Goal: Information Seeking & Learning: Learn about a topic

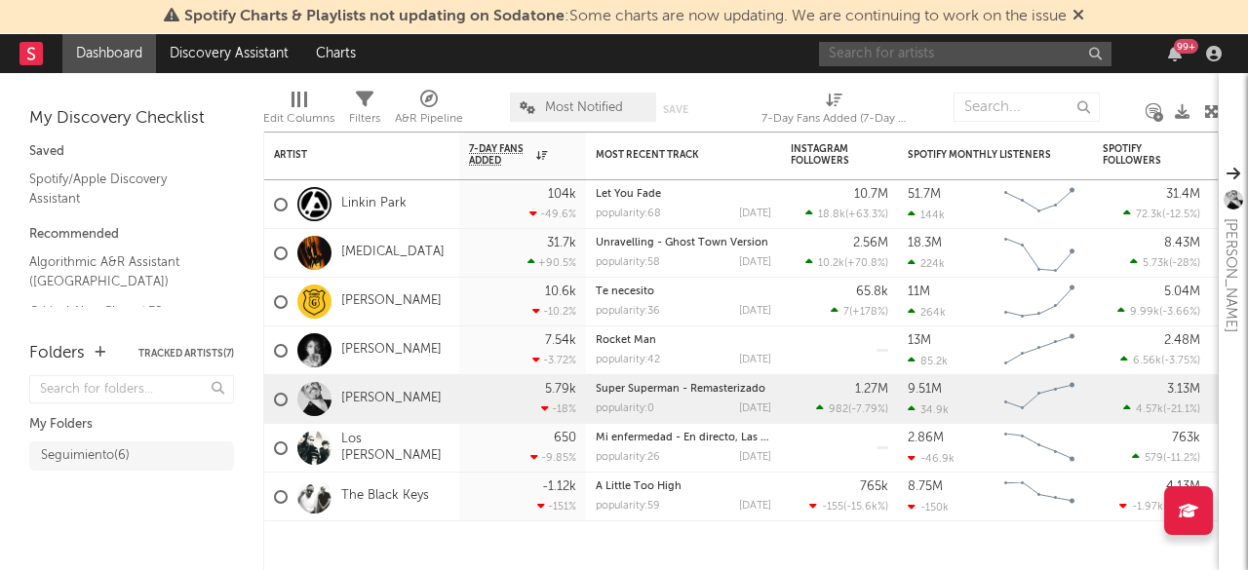
click at [928, 50] on input "text" at bounding box center [965, 54] width 292 height 24
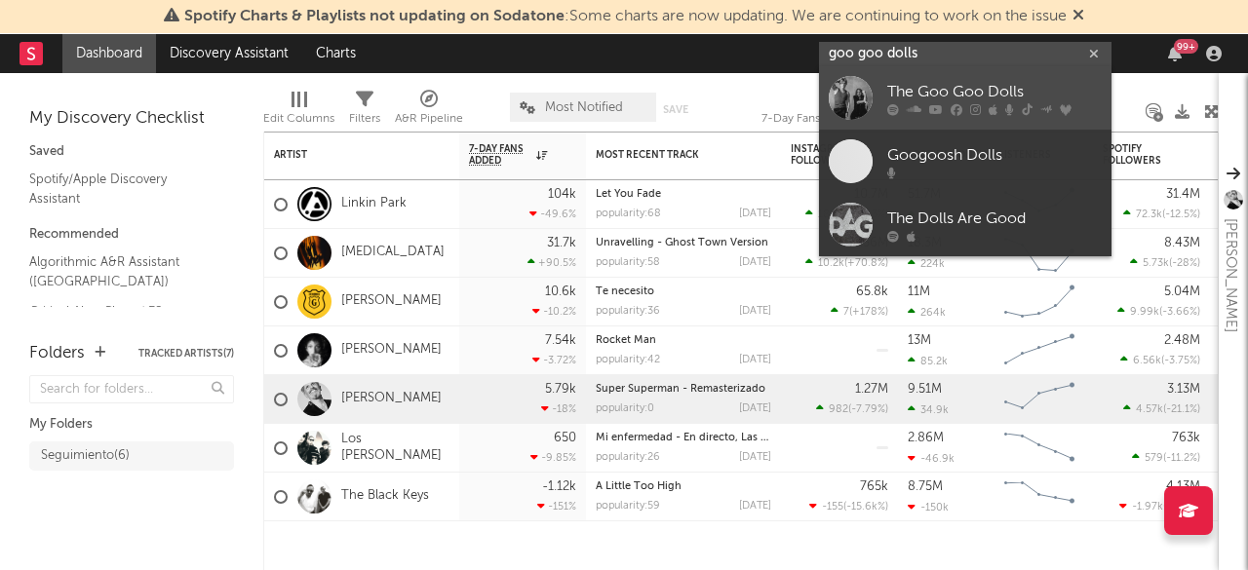
type input "goo goo dolls"
click at [953, 94] on div "The Goo Goo Dolls" at bounding box center [994, 92] width 214 height 23
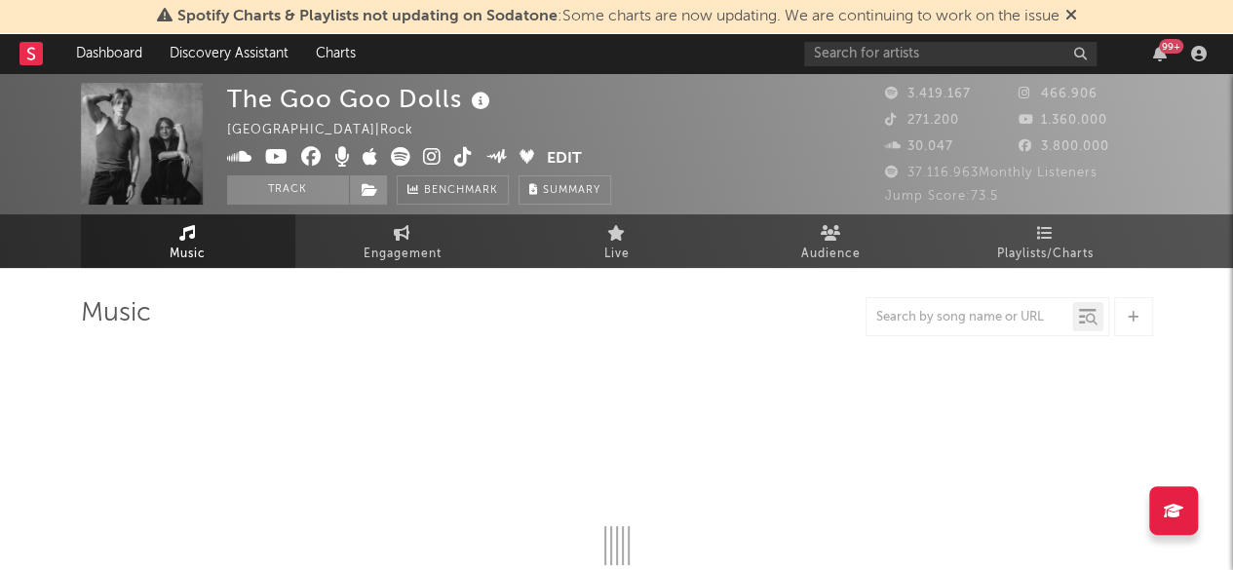
select select "6m"
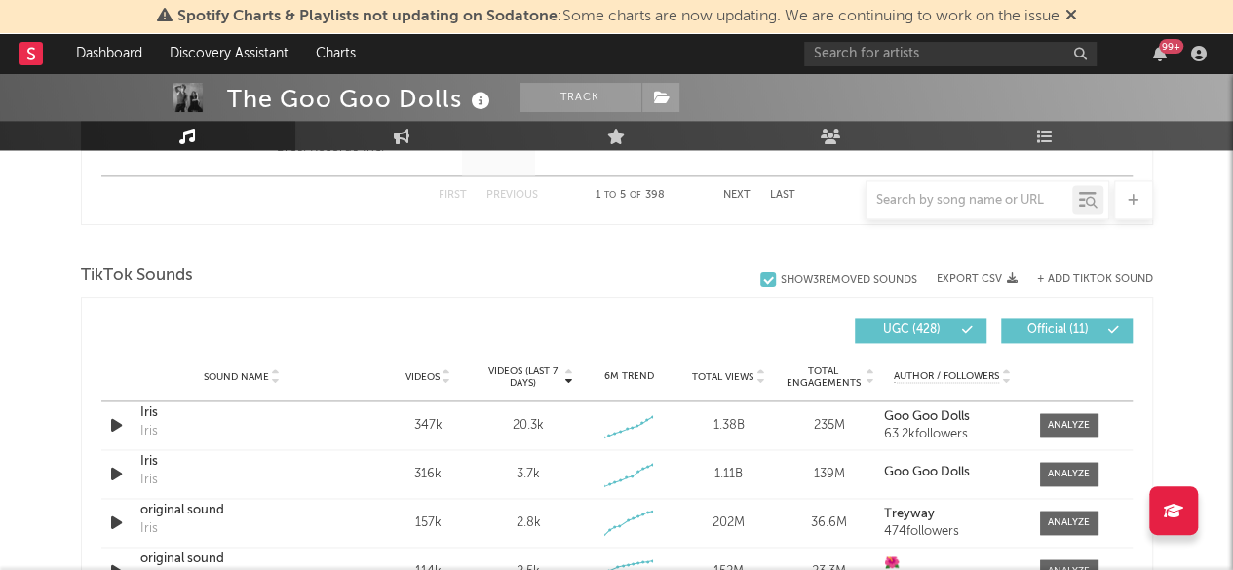
scroll to position [1267, 0]
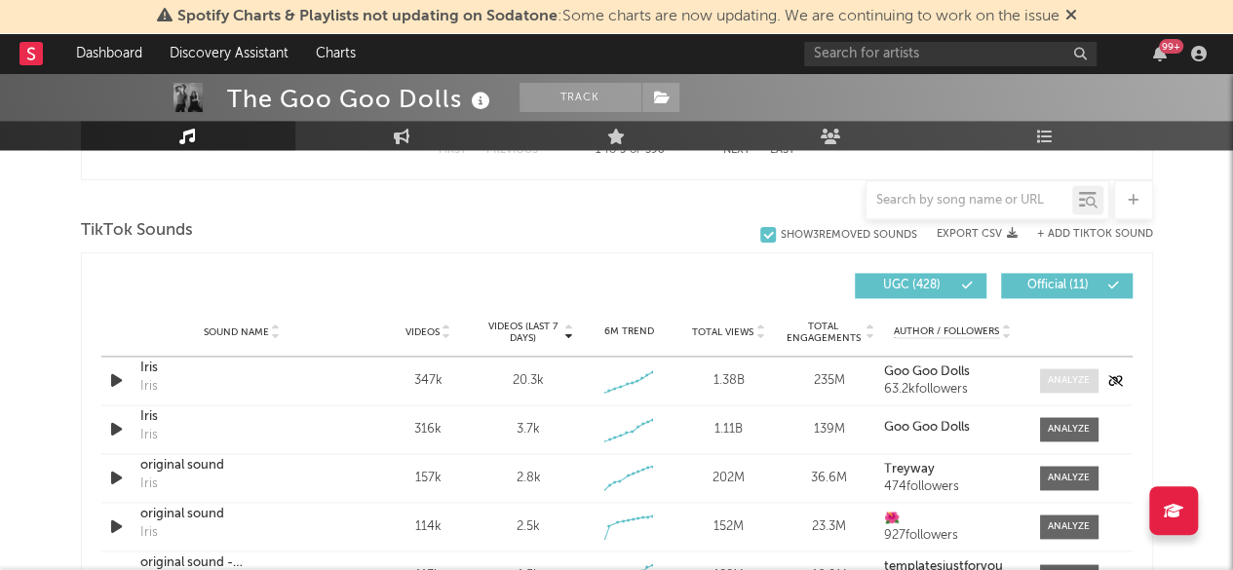
click at [1058, 374] on div at bounding box center [1069, 380] width 42 height 15
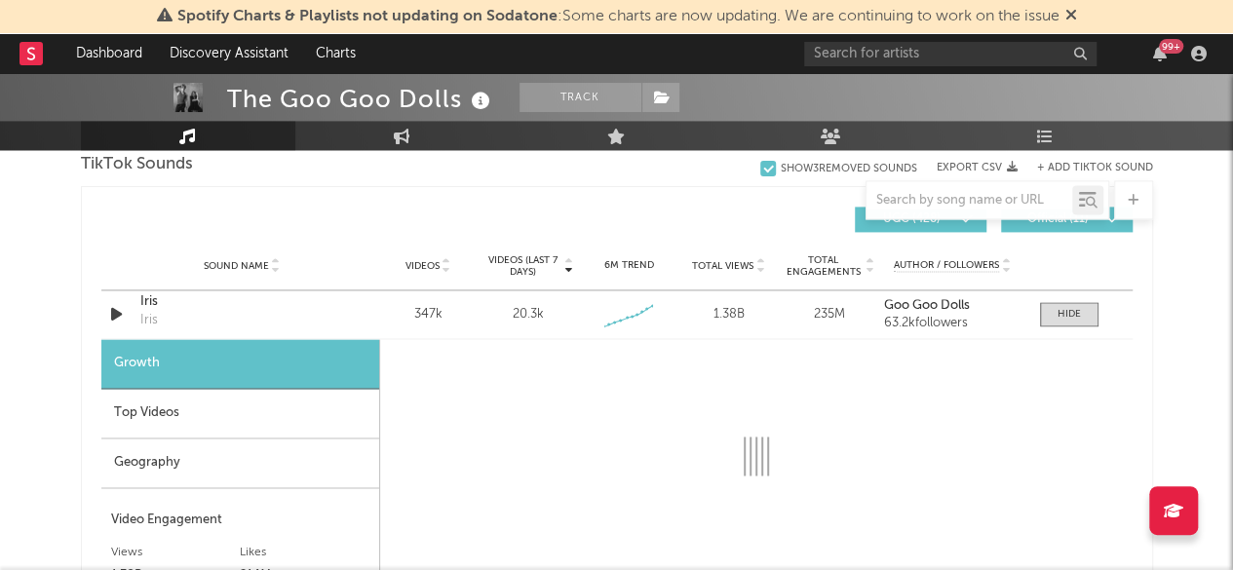
scroll to position [1364, 0]
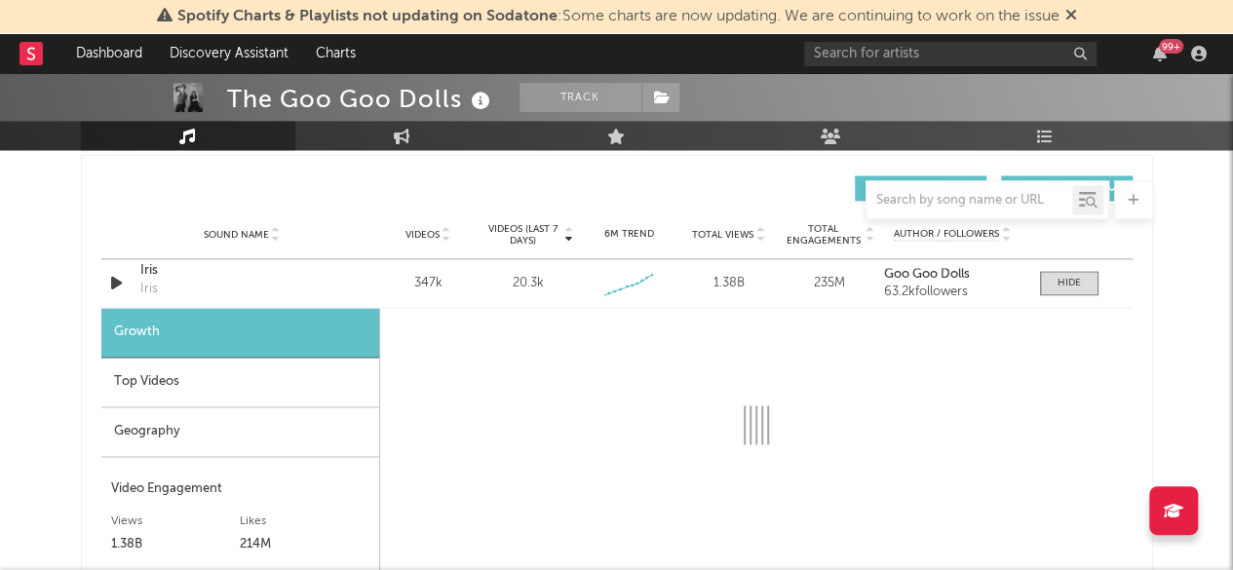
click at [189, 424] on div "Geography" at bounding box center [240, 432] width 278 height 50
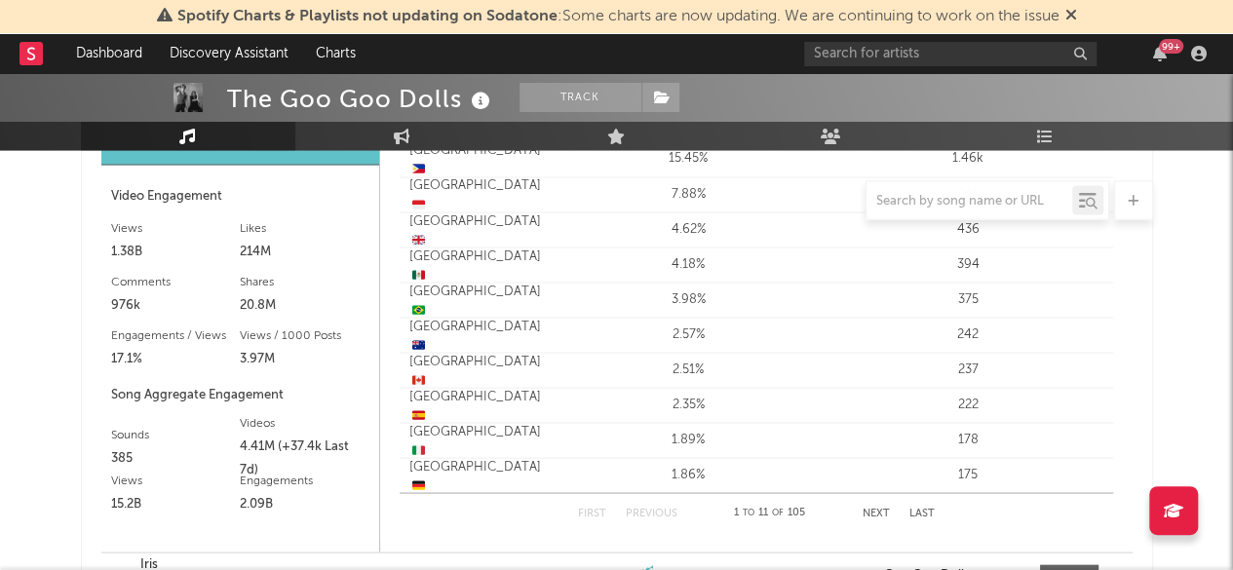
scroll to position [1559, 0]
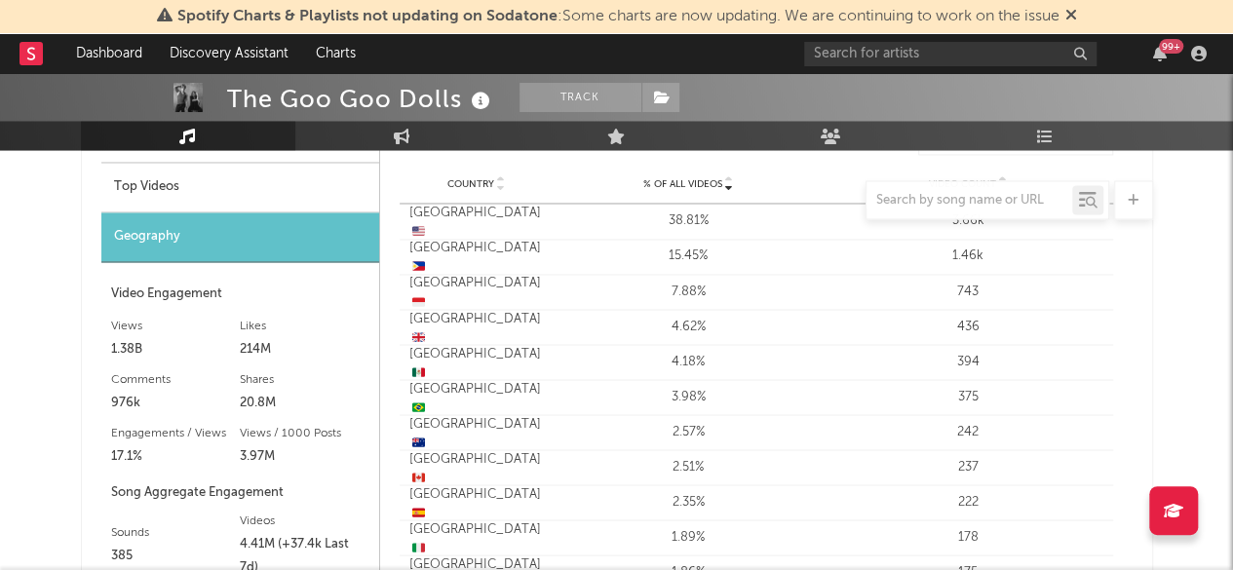
click at [166, 188] on div at bounding box center [617, 199] width 1072 height 39
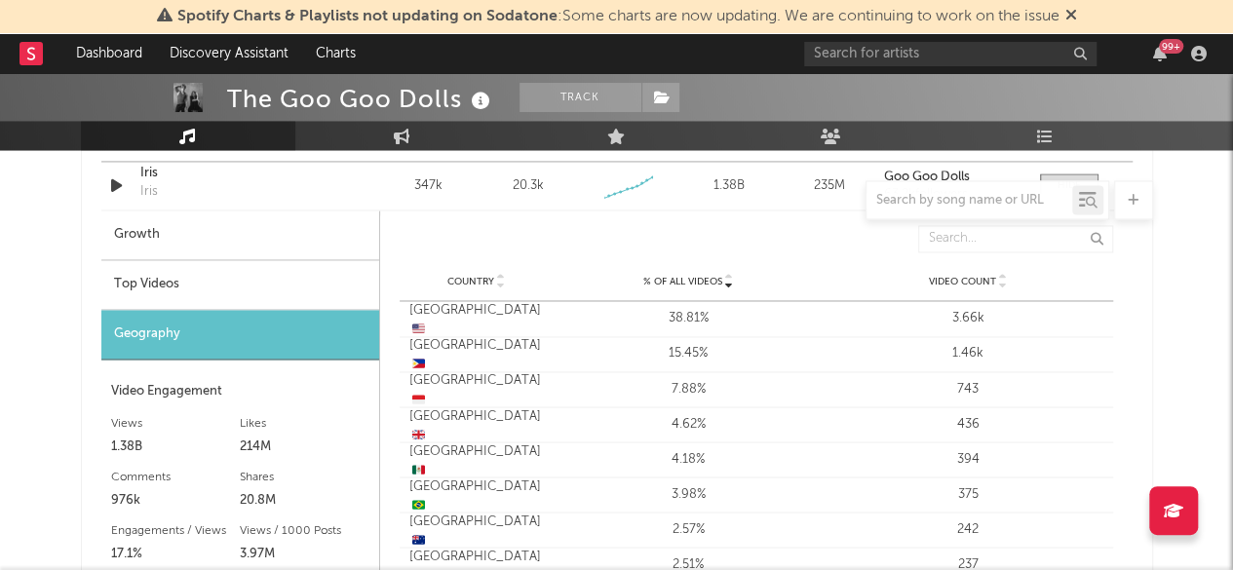
click at [157, 284] on div "Top Videos" at bounding box center [240, 285] width 278 height 50
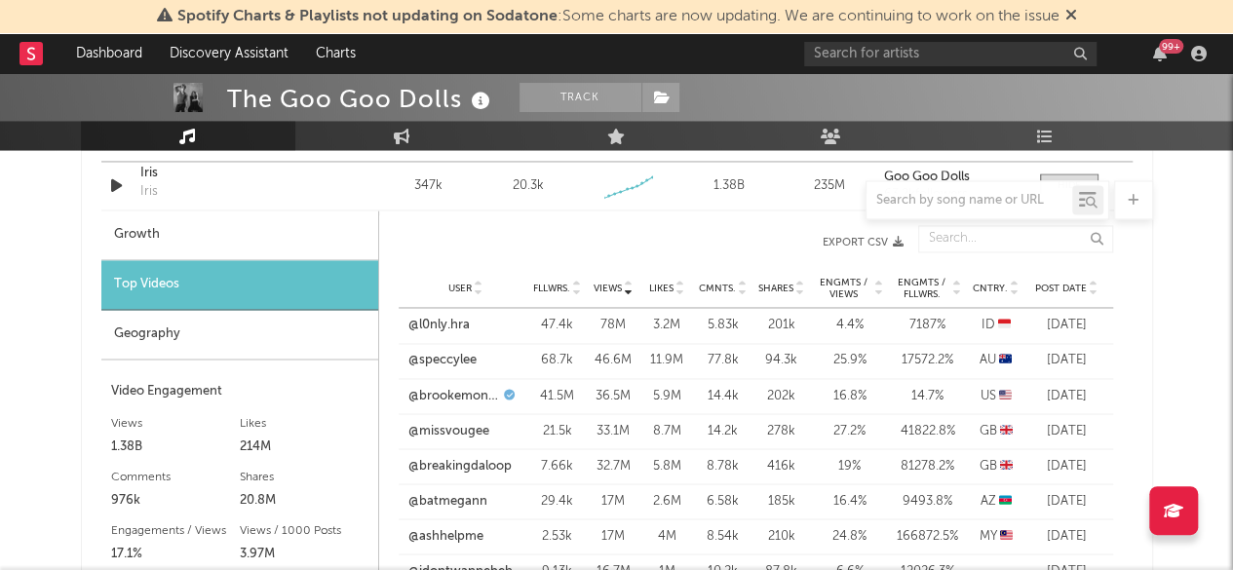
click at [1014, 281] on icon at bounding box center [1015, 285] width 10 height 8
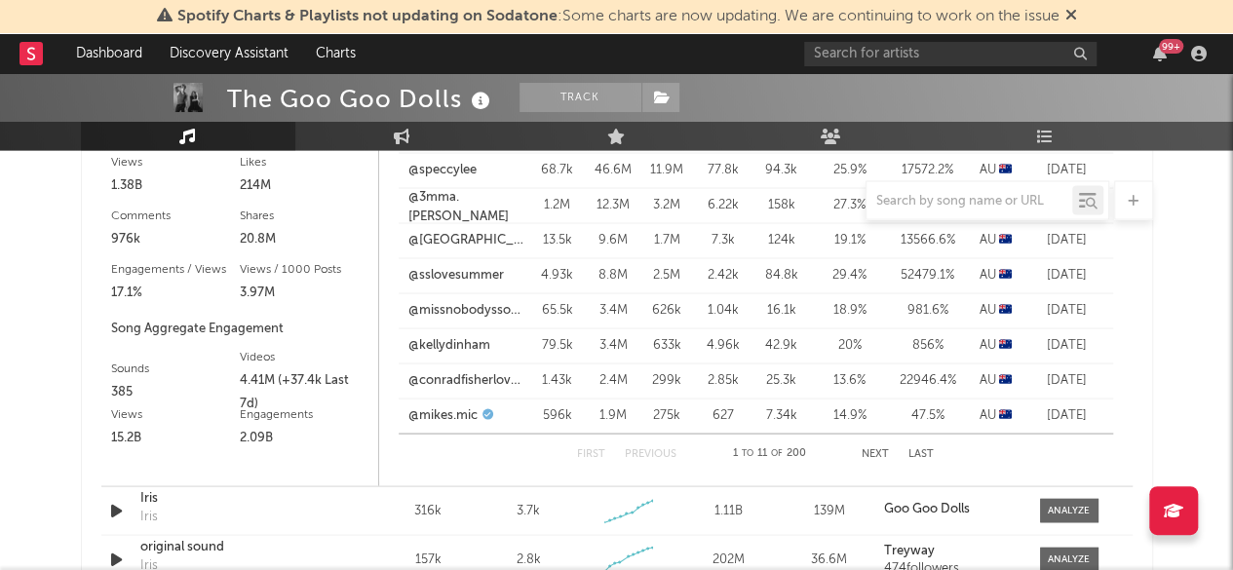
scroll to position [1754, 0]
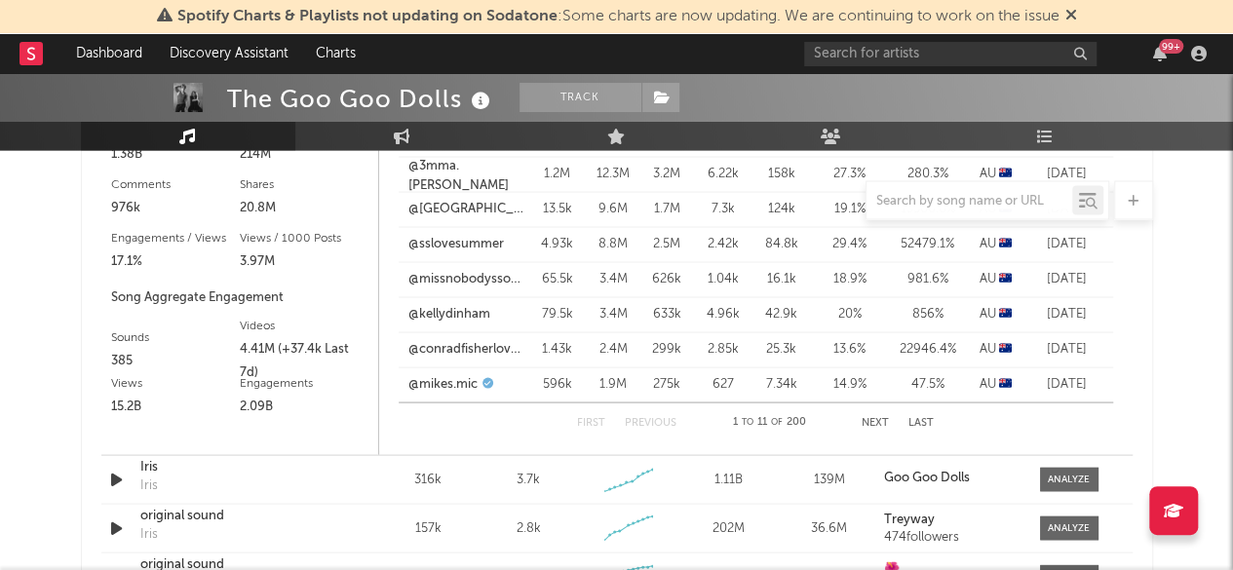
click at [869, 420] on button "Next" at bounding box center [875, 422] width 27 height 11
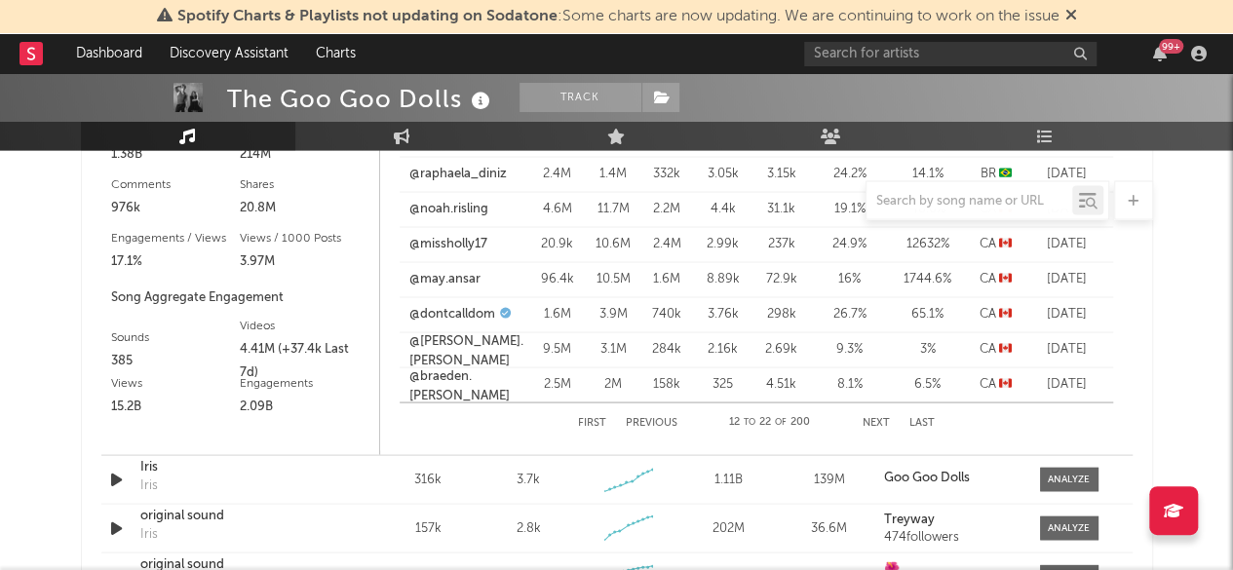
click at [869, 420] on button "Next" at bounding box center [876, 422] width 27 height 11
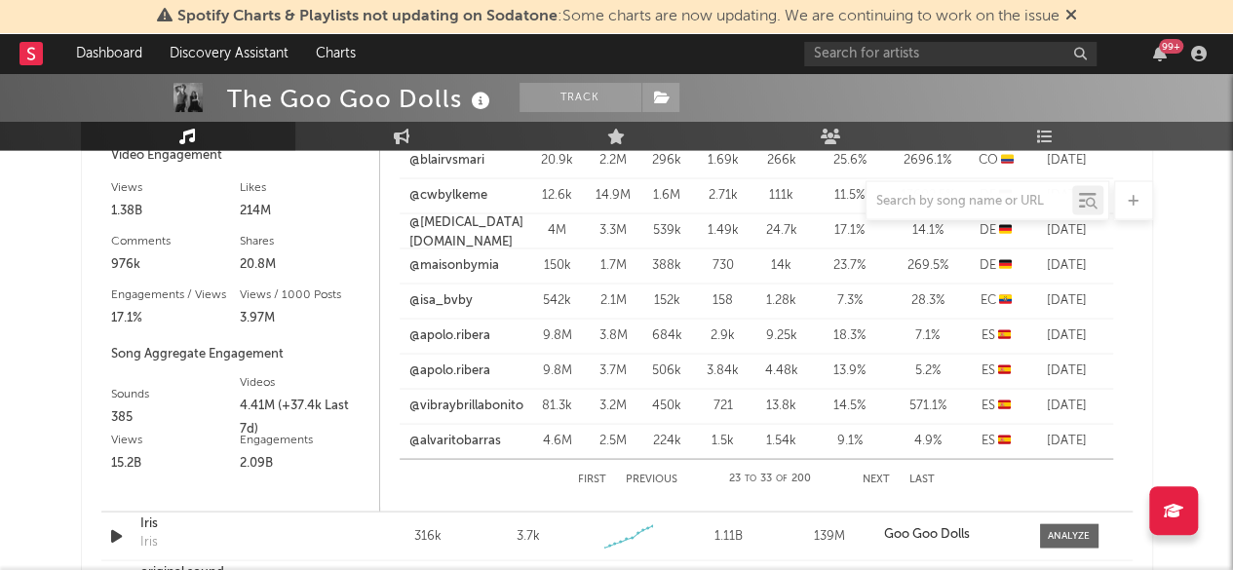
scroll to position [1657, 0]
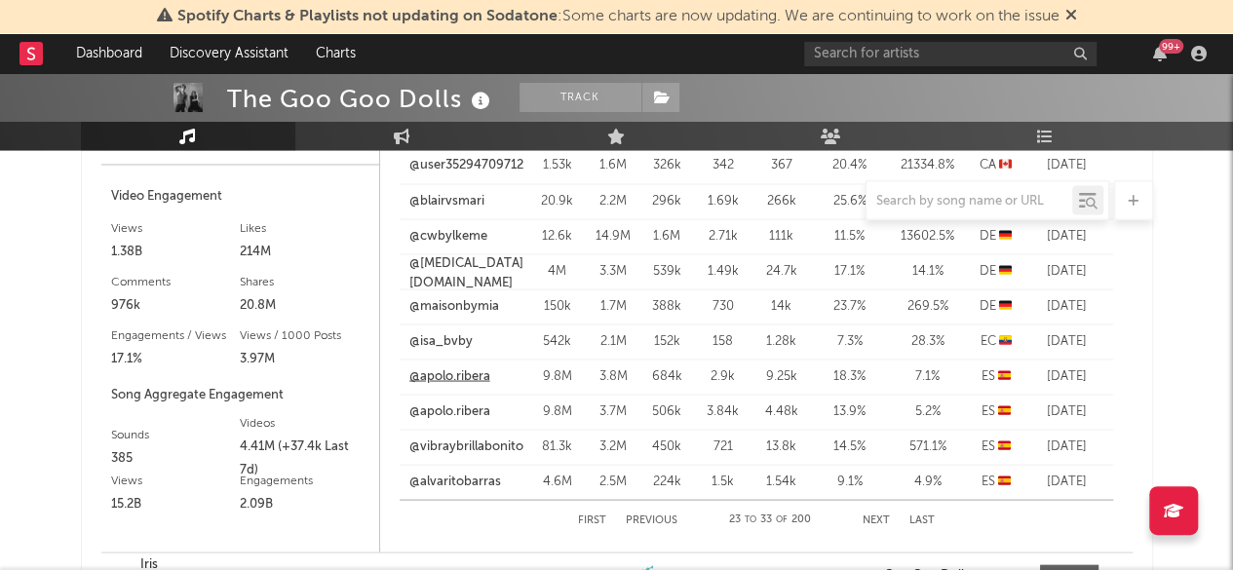
click at [425, 370] on link "@apolo.ribera" at bounding box center [449, 375] width 81 height 19
click at [449, 371] on link "@apolo.ribera" at bounding box center [449, 375] width 81 height 19
click at [441, 407] on link "@apolo.ribera" at bounding box center [449, 411] width 81 height 19
click at [427, 447] on link "@vibraybrillabonito" at bounding box center [466, 446] width 114 height 19
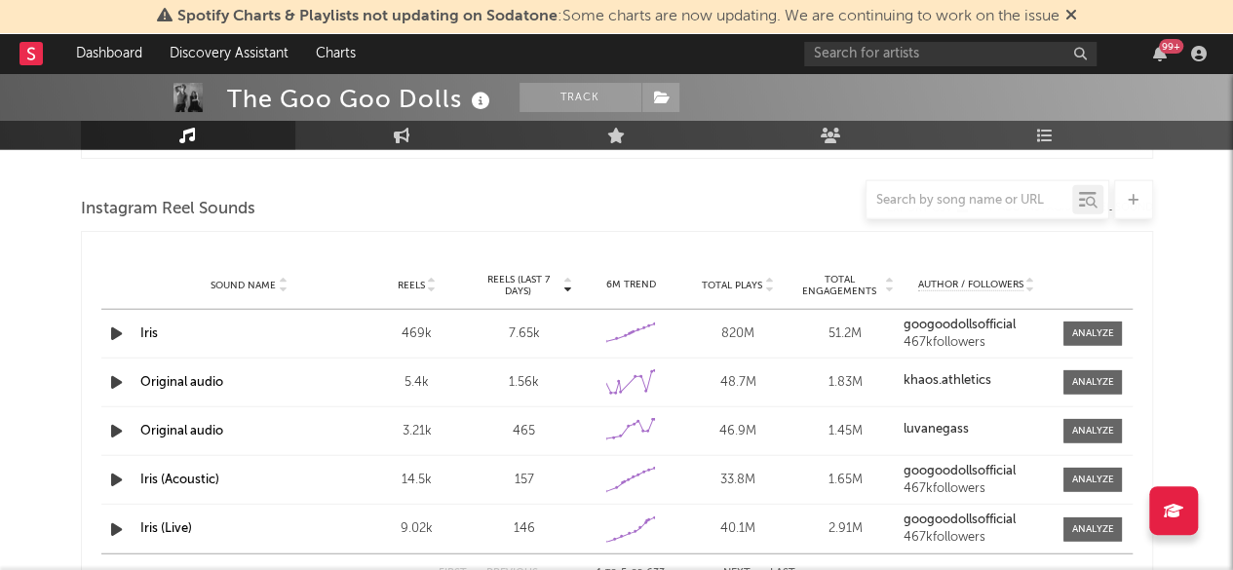
scroll to position [2339, 0]
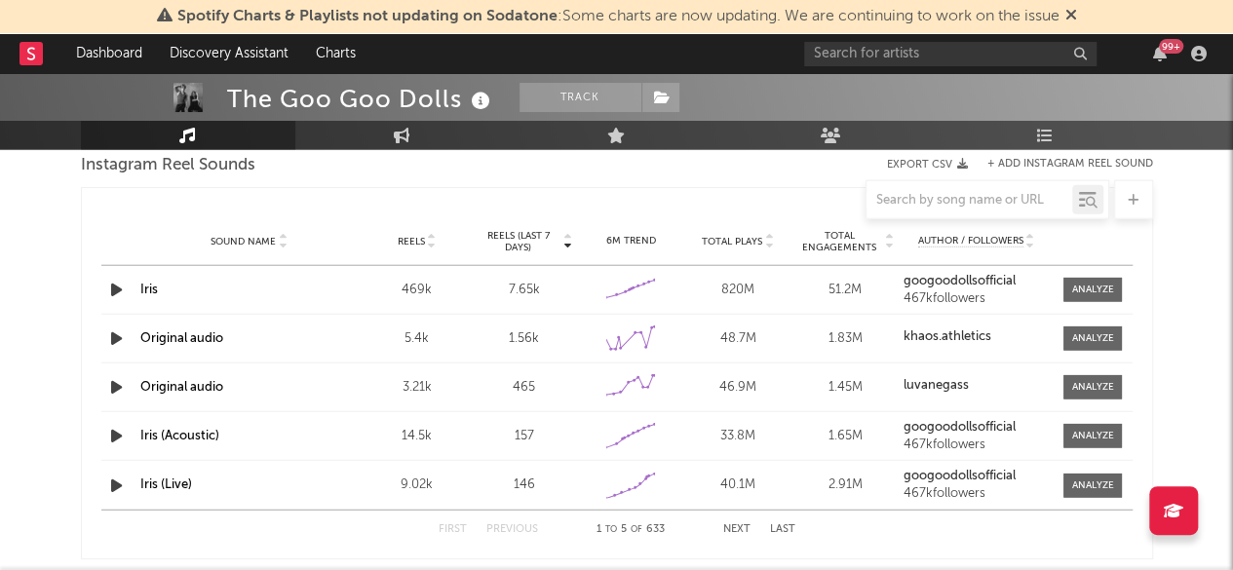
click at [147, 284] on link "Iris" at bounding box center [149, 290] width 18 height 13
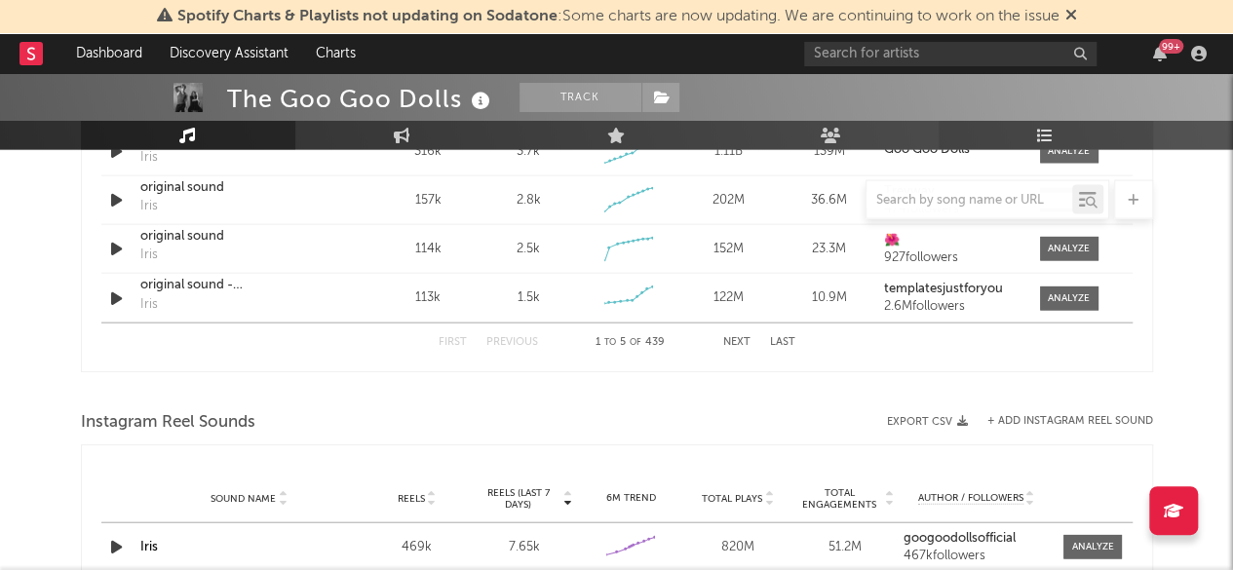
scroll to position [1852, 0]
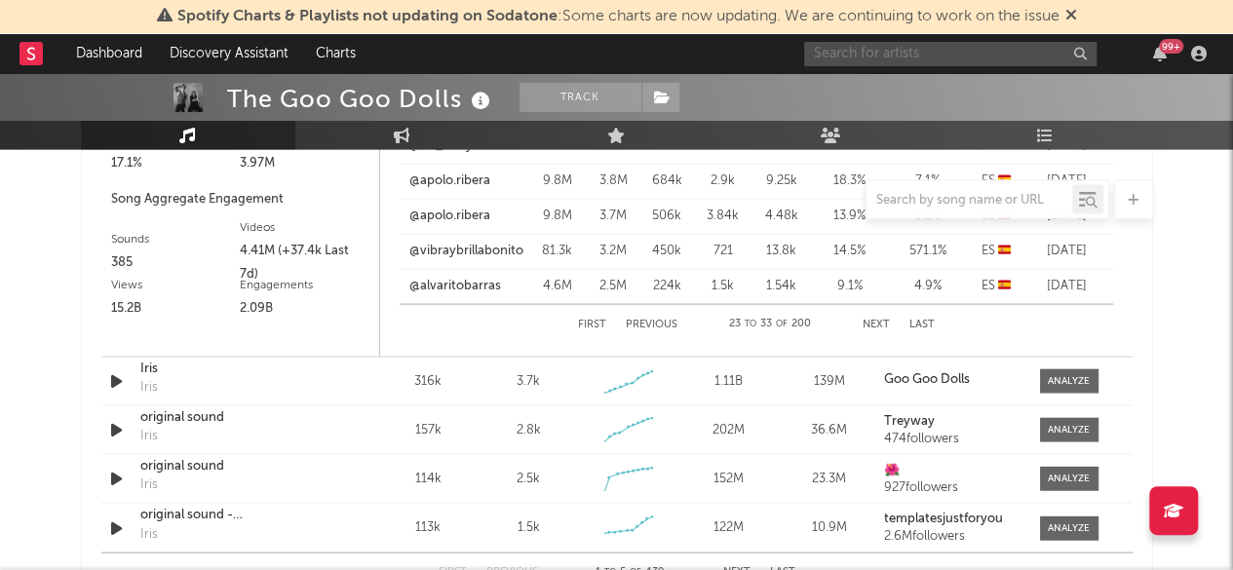
click at [908, 50] on input "text" at bounding box center [950, 54] width 292 height 24
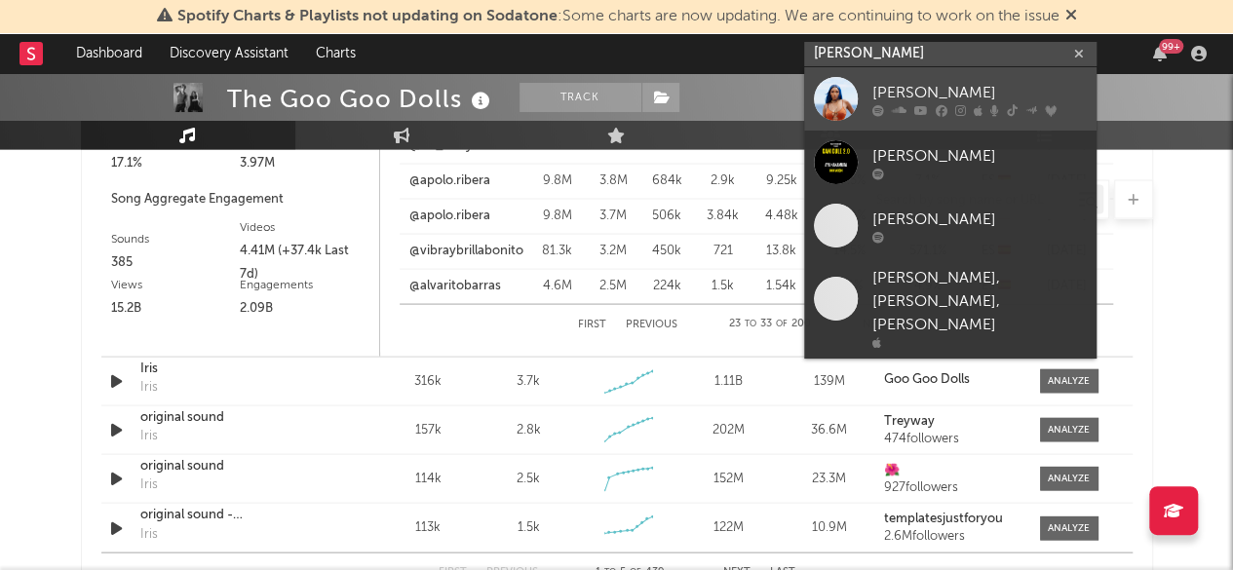
type input "[PERSON_NAME]"
click at [948, 97] on div "[PERSON_NAME]" at bounding box center [979, 92] width 214 height 23
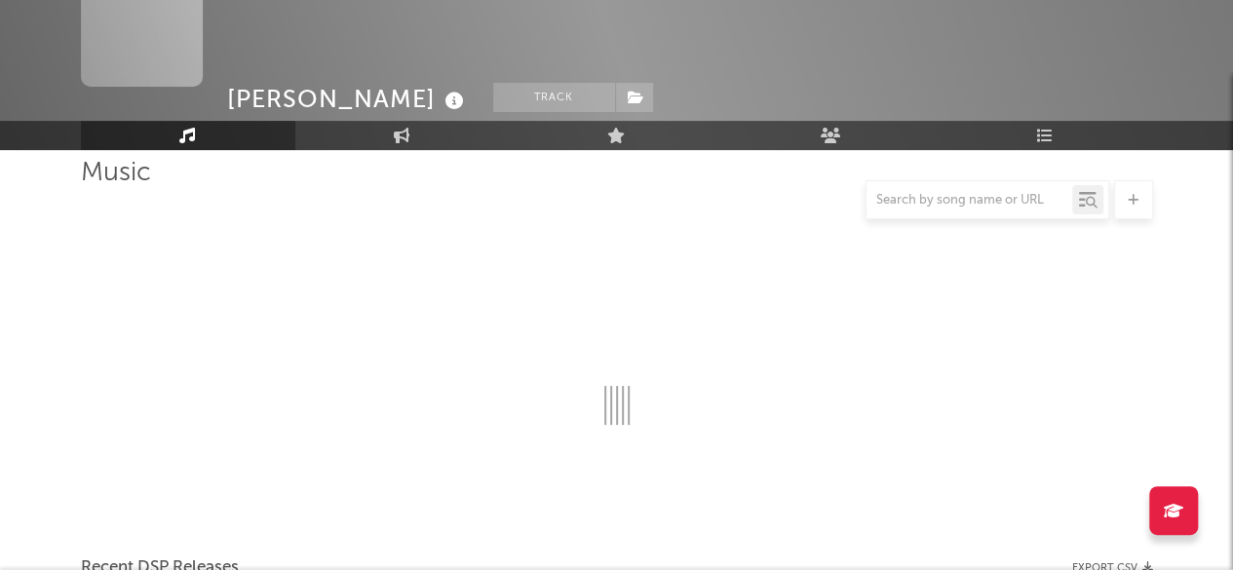
scroll to position [1852, 0]
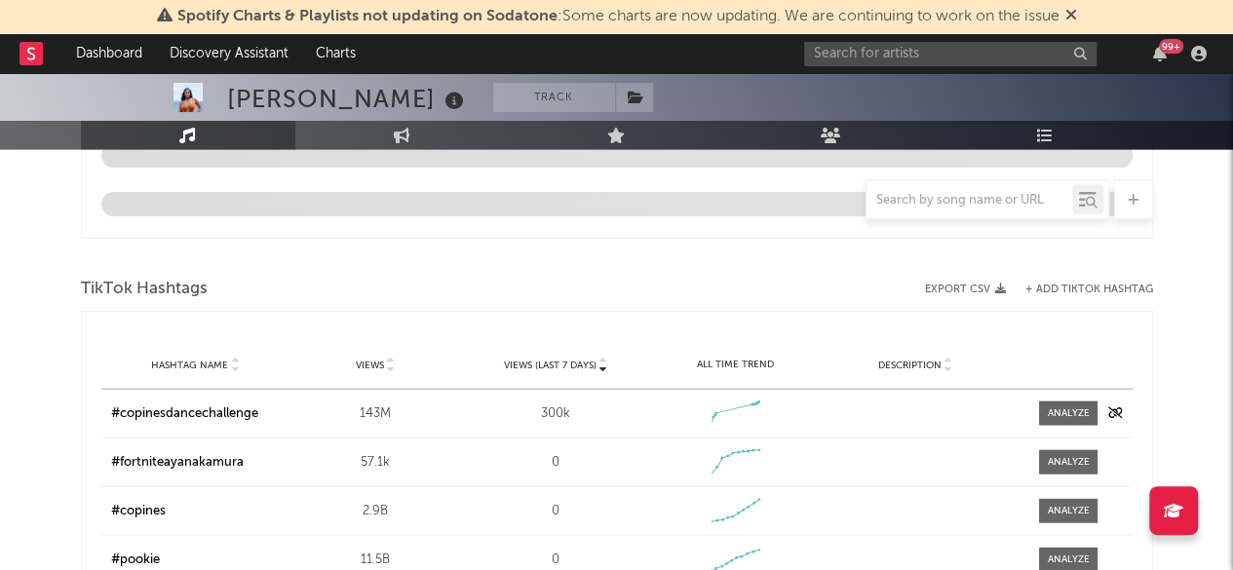
select select "6m"
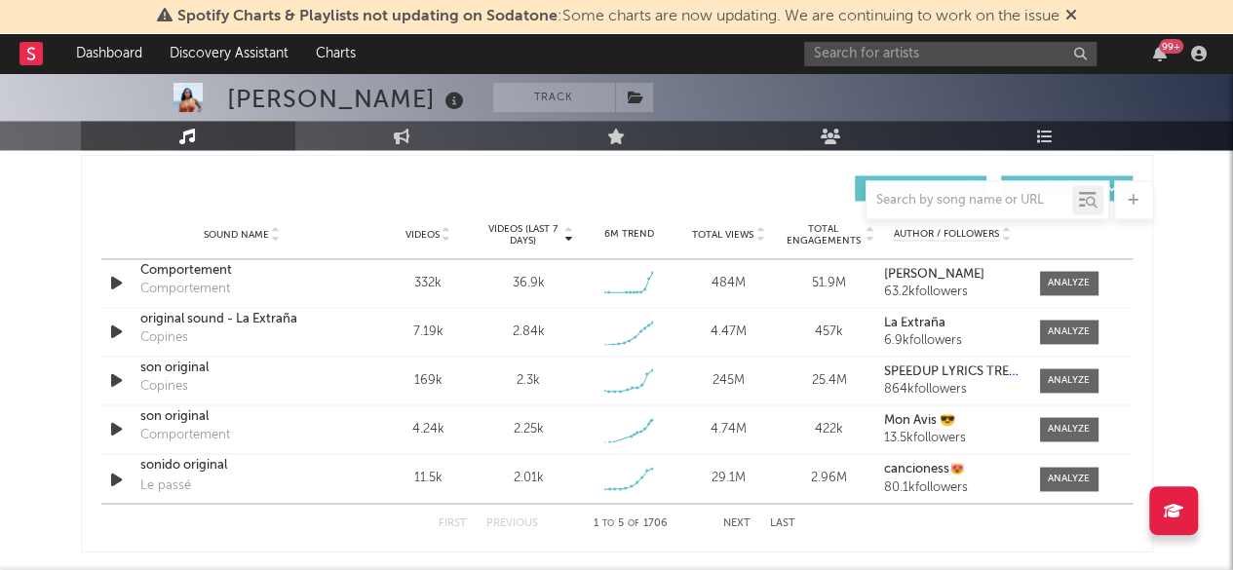
scroll to position [1267, 0]
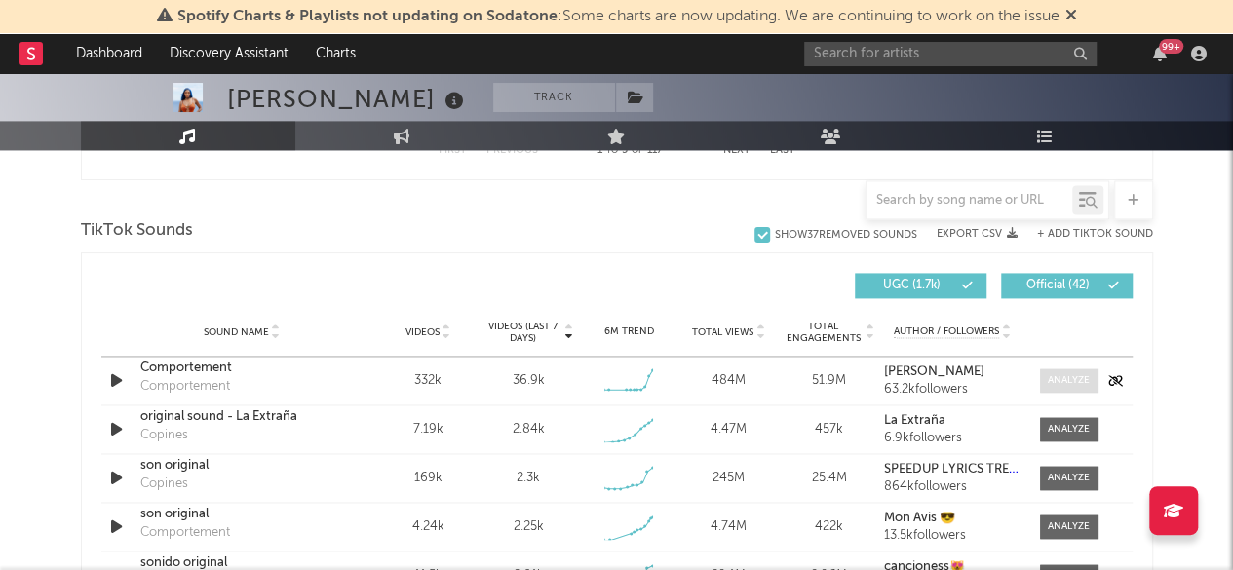
click at [1086, 388] on span at bounding box center [1069, 380] width 58 height 24
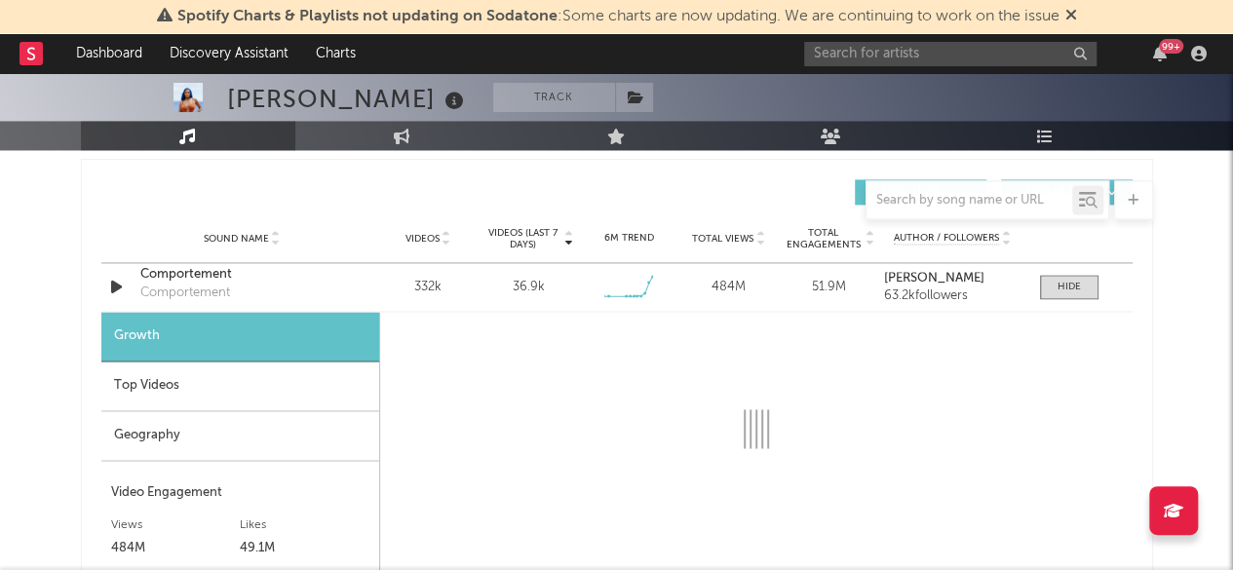
scroll to position [1462, 0]
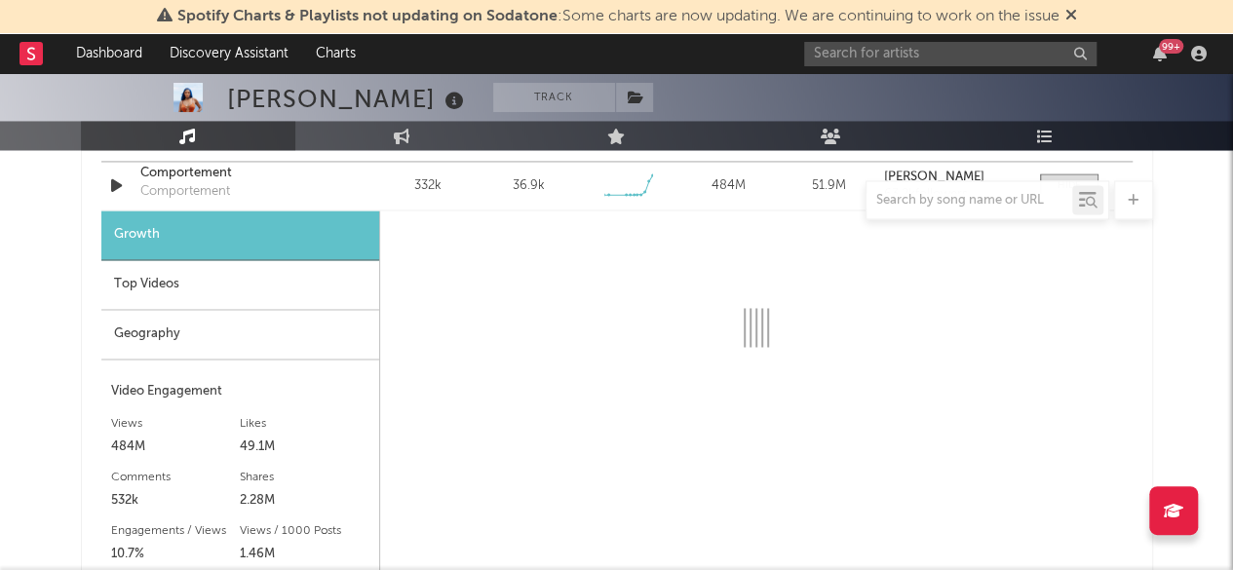
click at [138, 334] on div "Geography" at bounding box center [240, 335] width 278 height 50
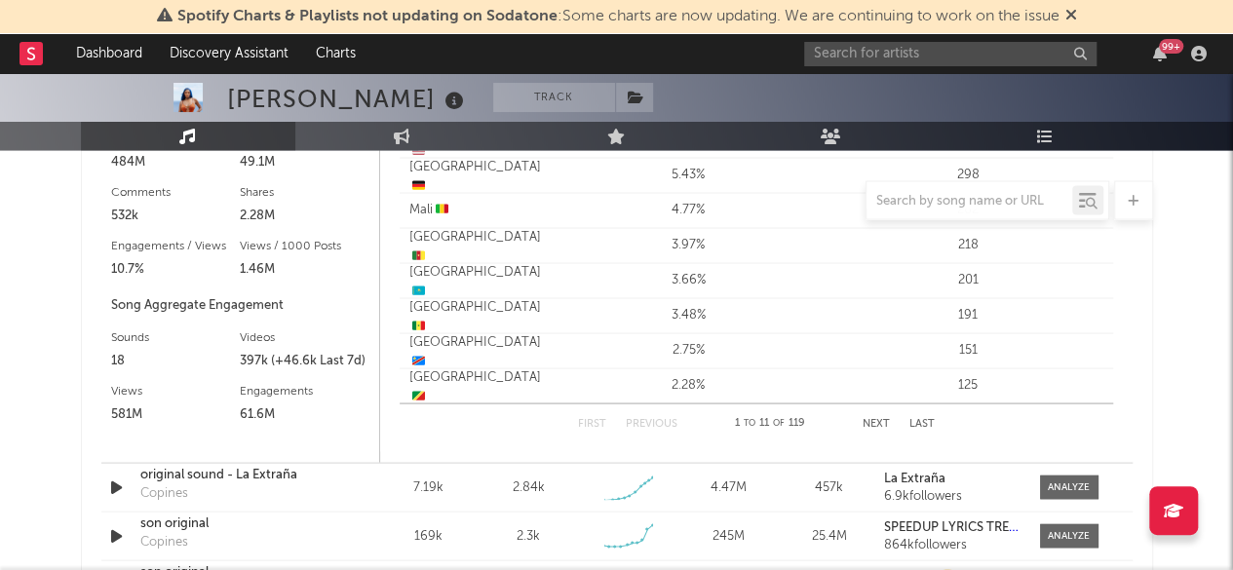
scroll to position [1852, 0]
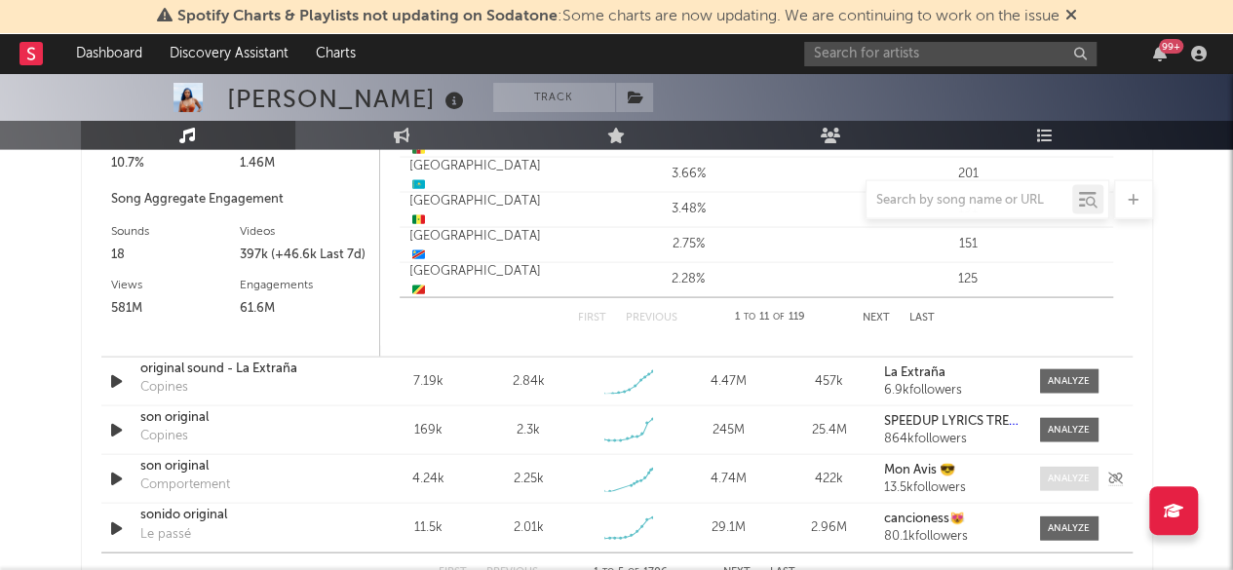
click at [1078, 479] on div at bounding box center [1069, 479] width 42 height 15
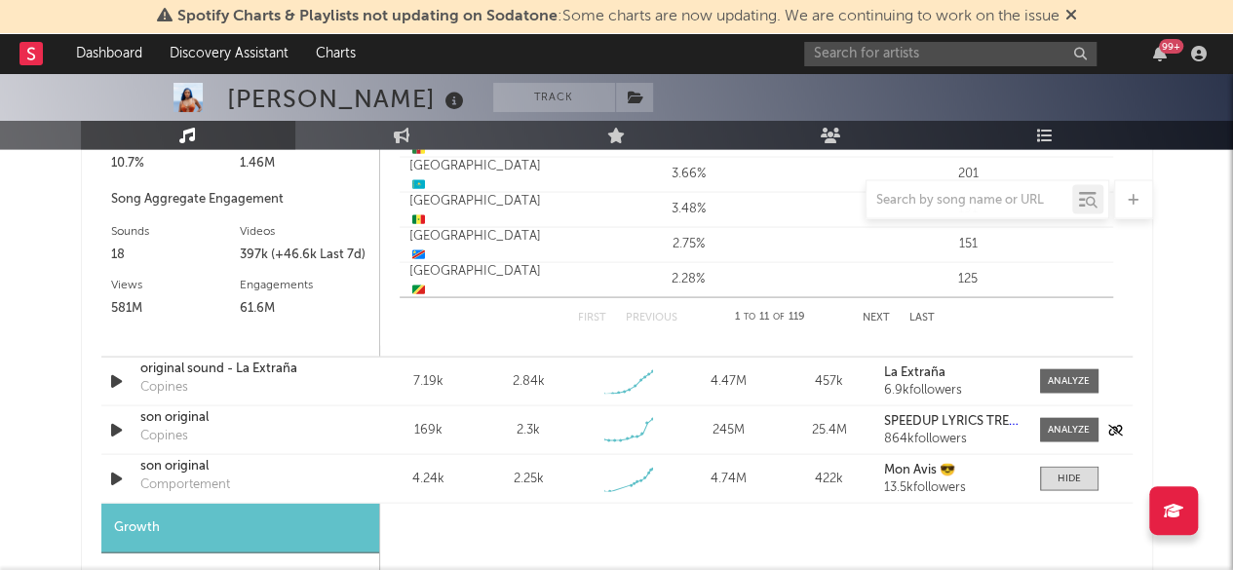
scroll to position [1949, 0]
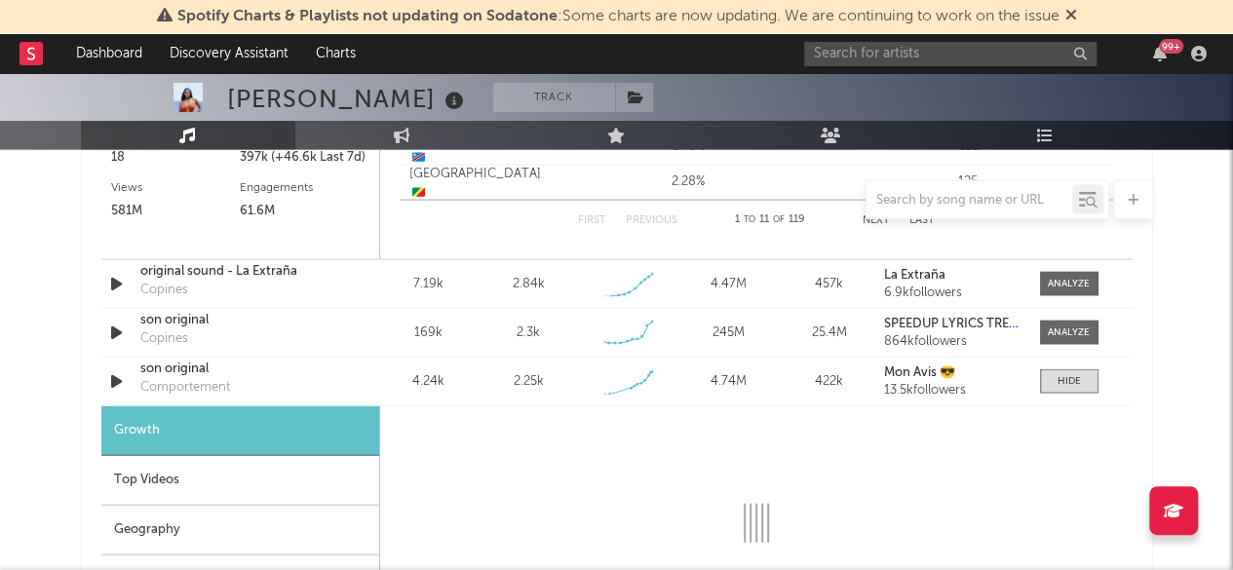
select select "1w"
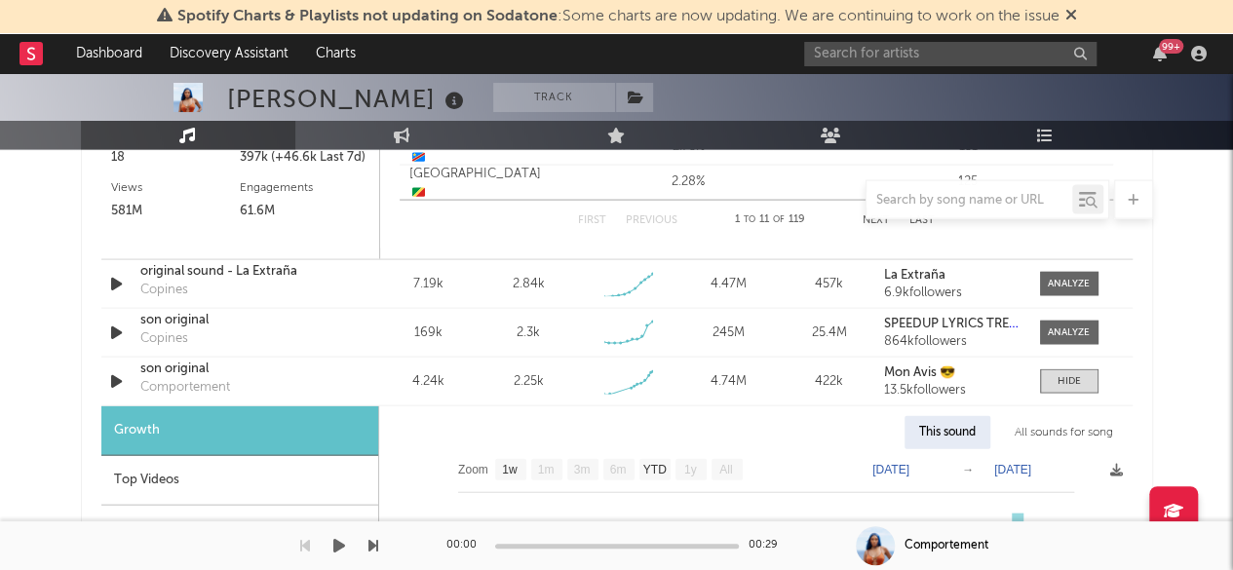
click at [186, 525] on div at bounding box center [189, 545] width 378 height 49
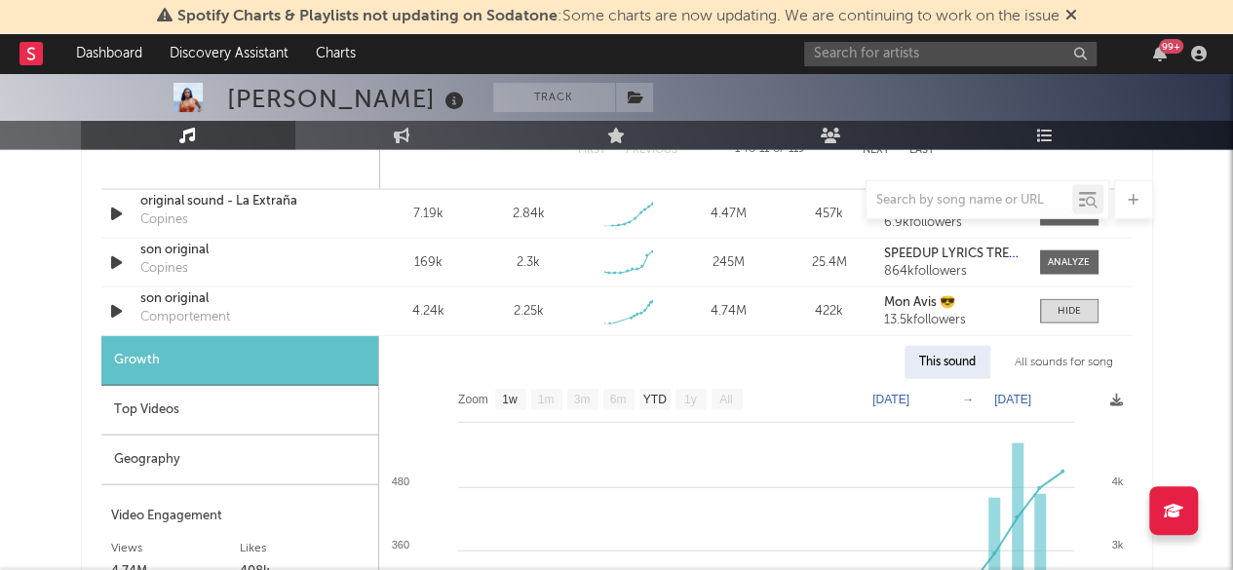
scroll to position [2047, 0]
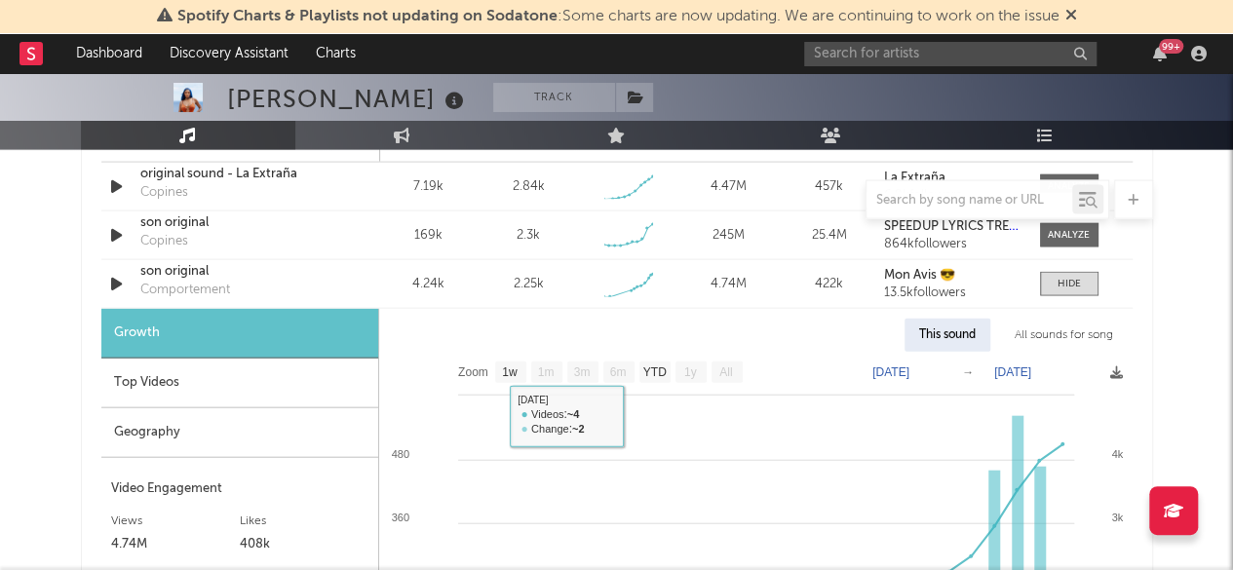
click at [173, 425] on div "Geography" at bounding box center [239, 433] width 277 height 50
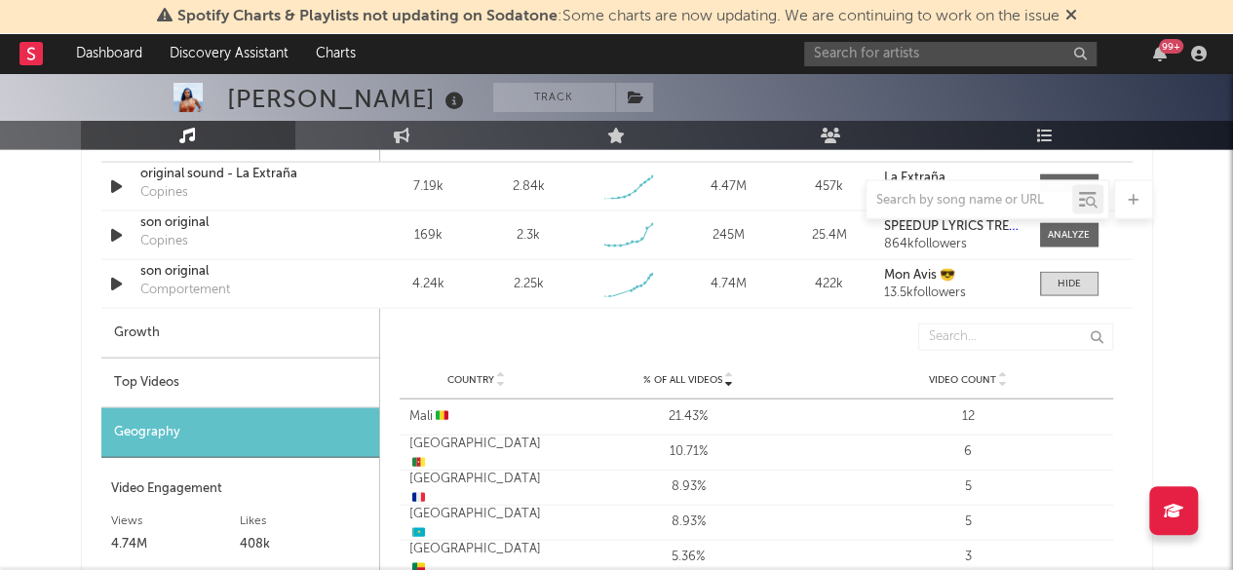
click at [147, 386] on div "Top Videos" at bounding box center [240, 384] width 278 height 50
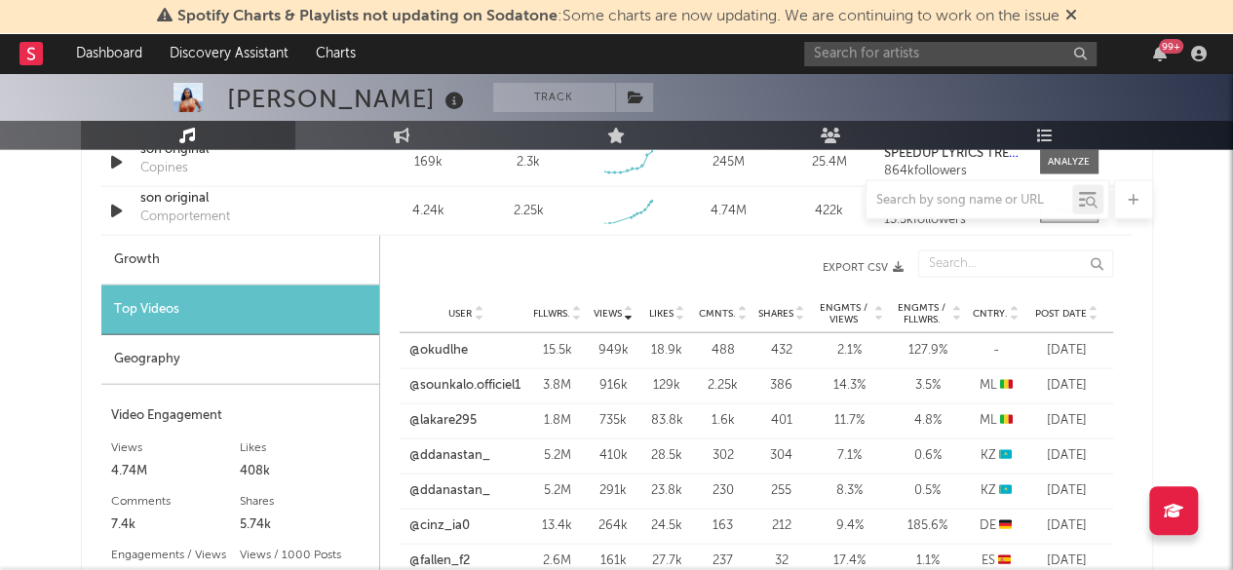
scroll to position [2144, 0]
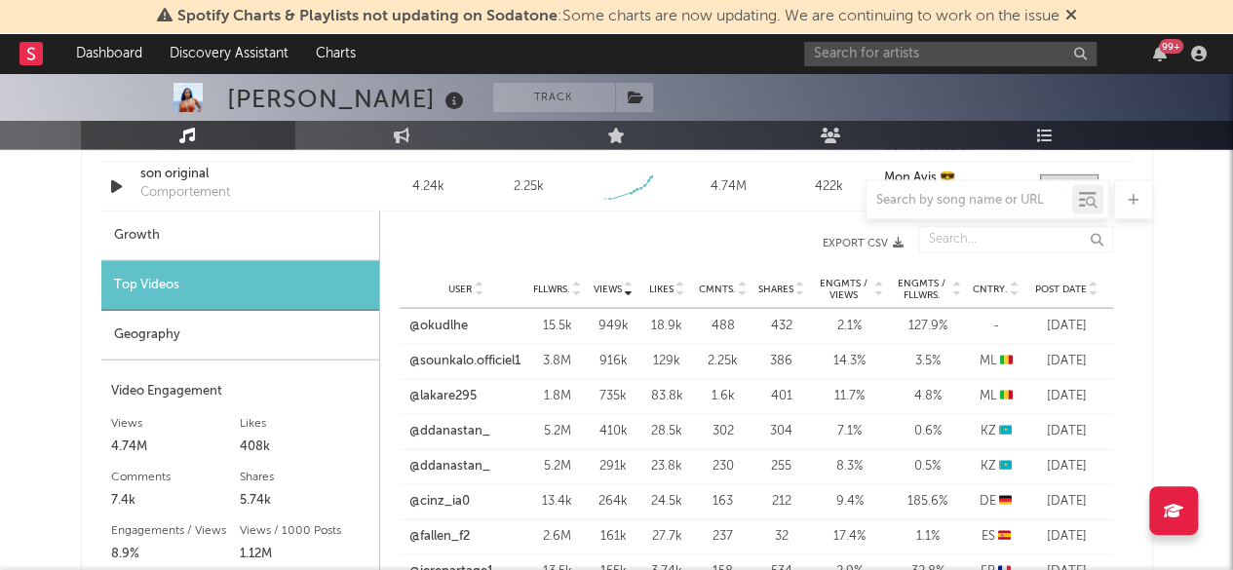
click at [1013, 282] on icon at bounding box center [1015, 286] width 10 height 8
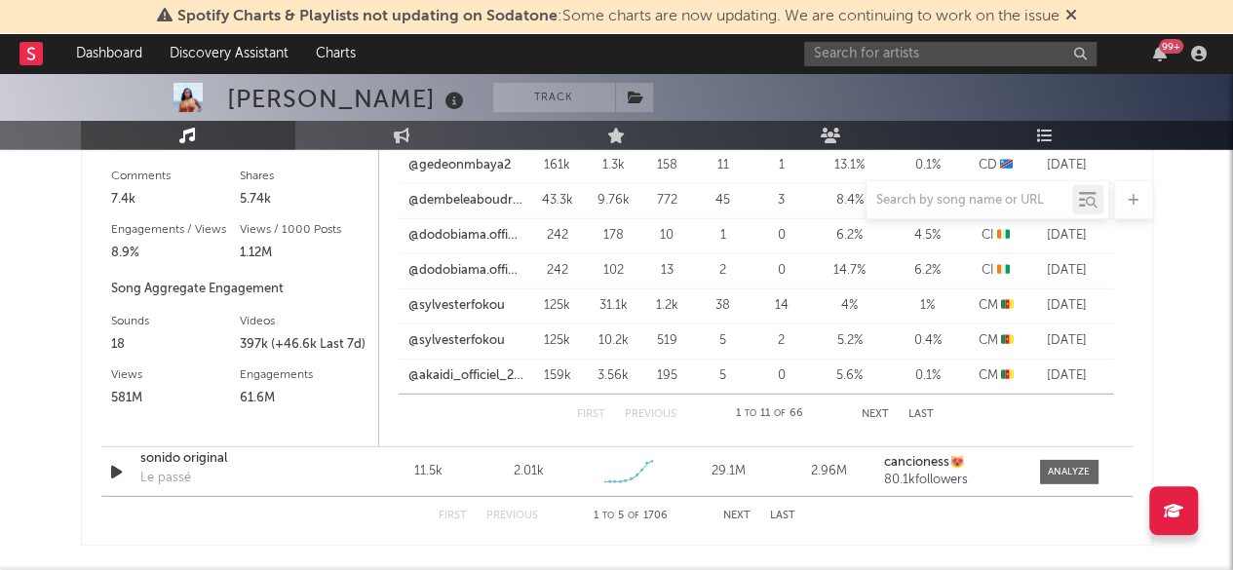
scroll to position [2437, 0]
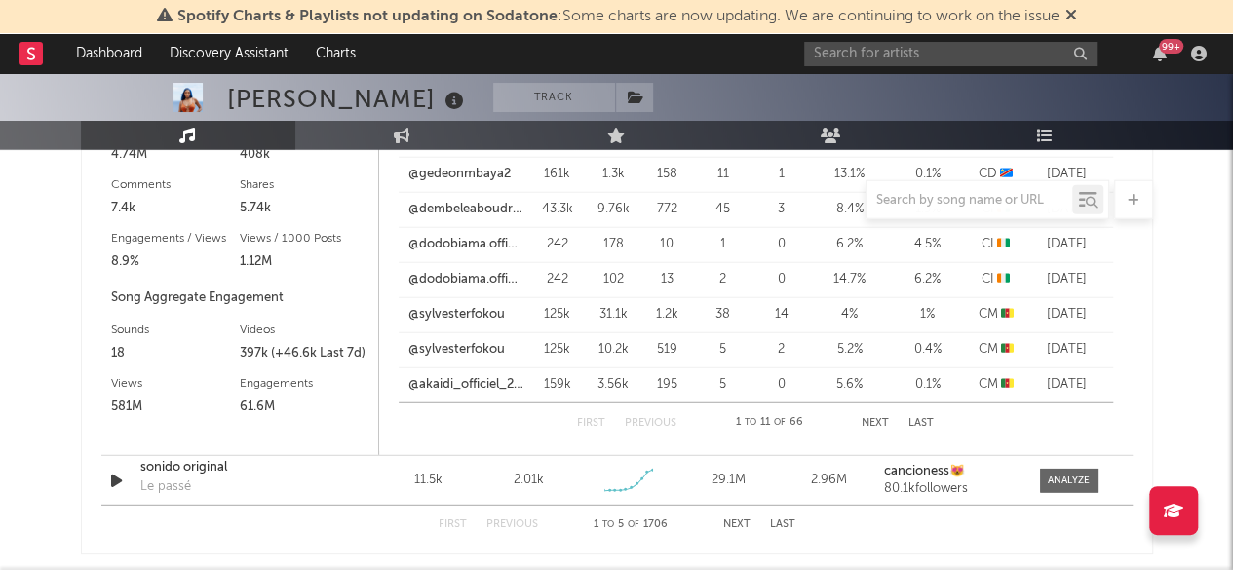
click at [875, 425] on button "Next" at bounding box center [875, 423] width 27 height 11
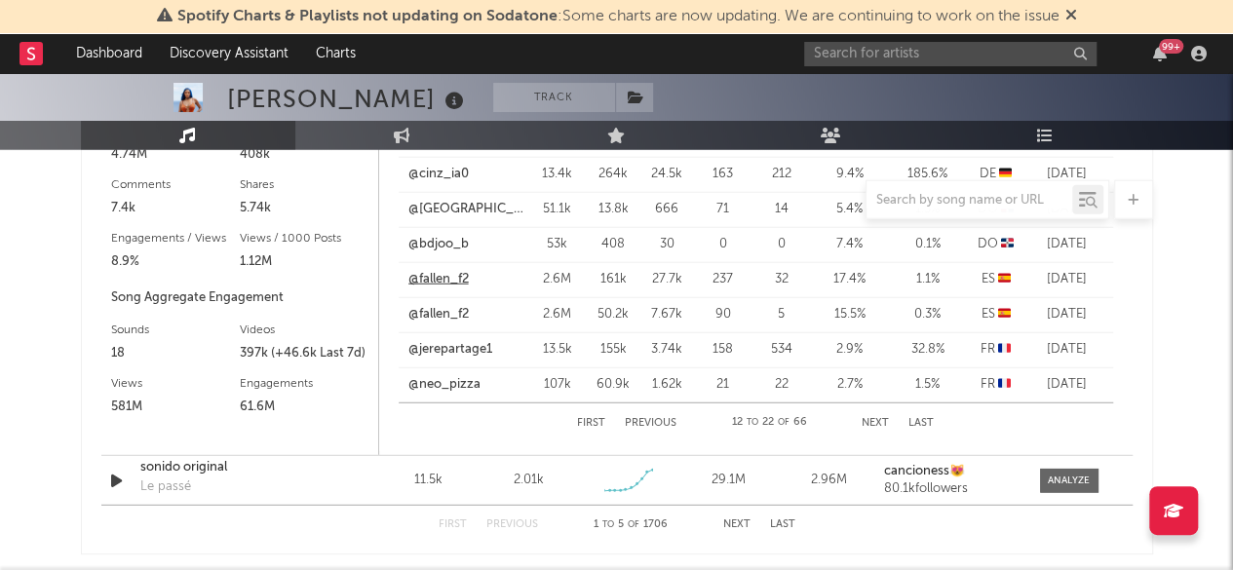
click at [460, 270] on link "@fallen_f2" at bounding box center [438, 279] width 60 height 19
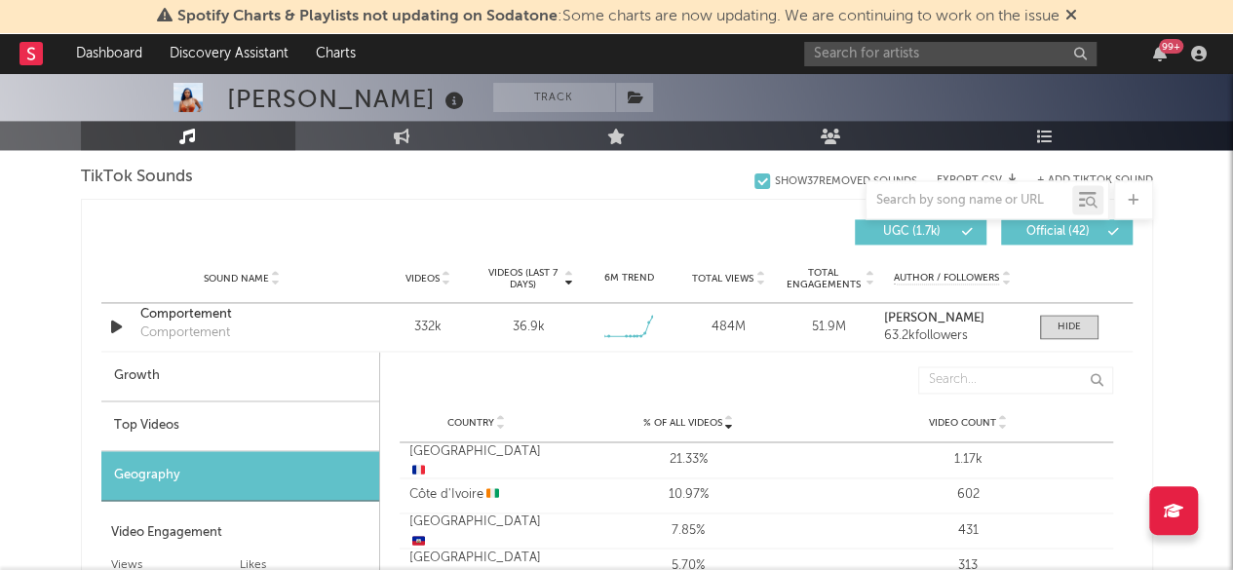
scroll to position [1364, 0]
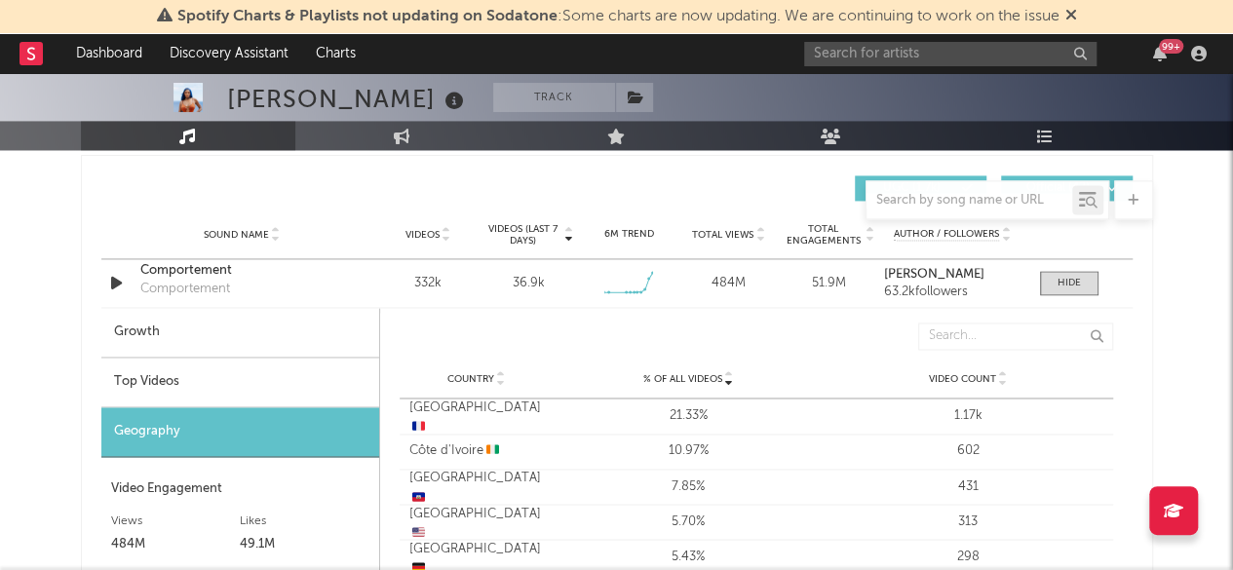
click at [177, 384] on div "Top Videos" at bounding box center [240, 383] width 278 height 50
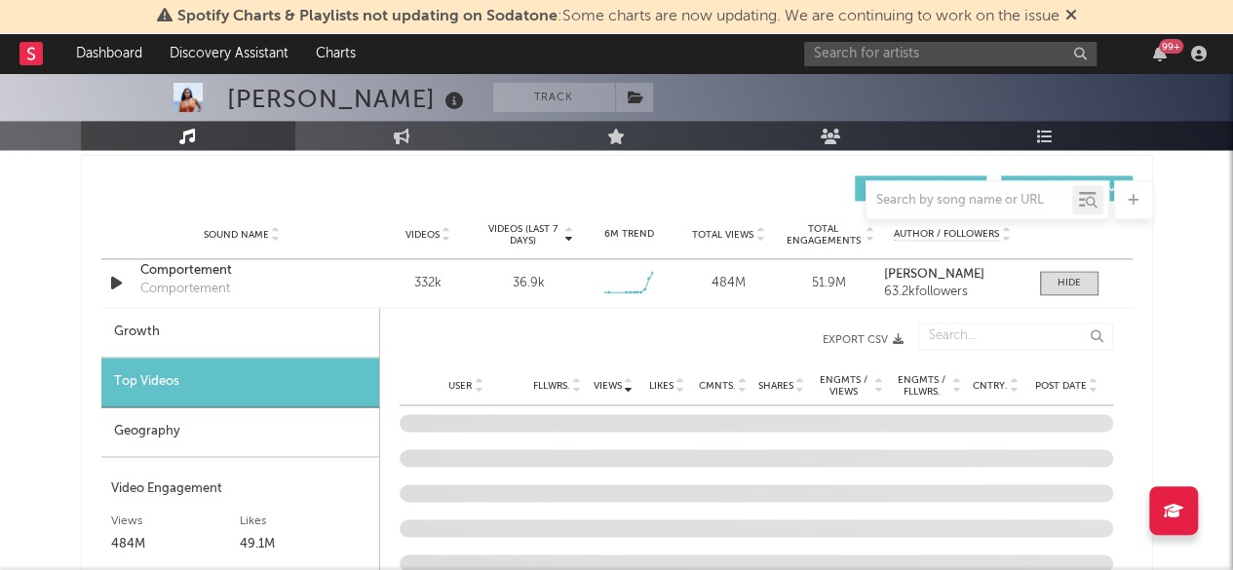
scroll to position [1462, 0]
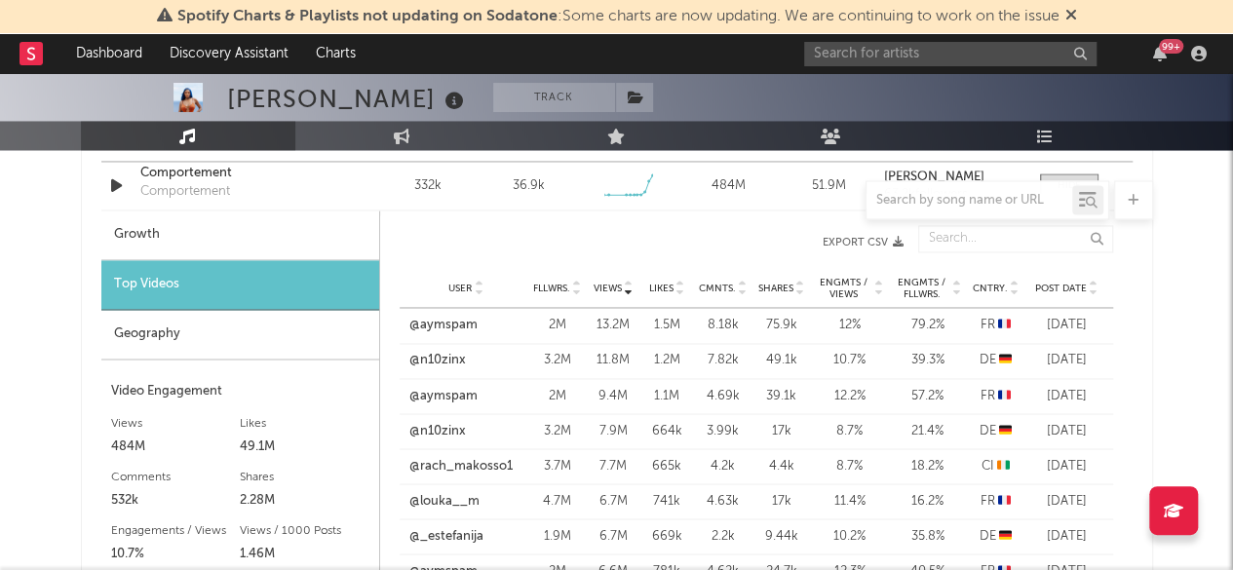
click at [1018, 282] on icon at bounding box center [1015, 285] width 10 height 8
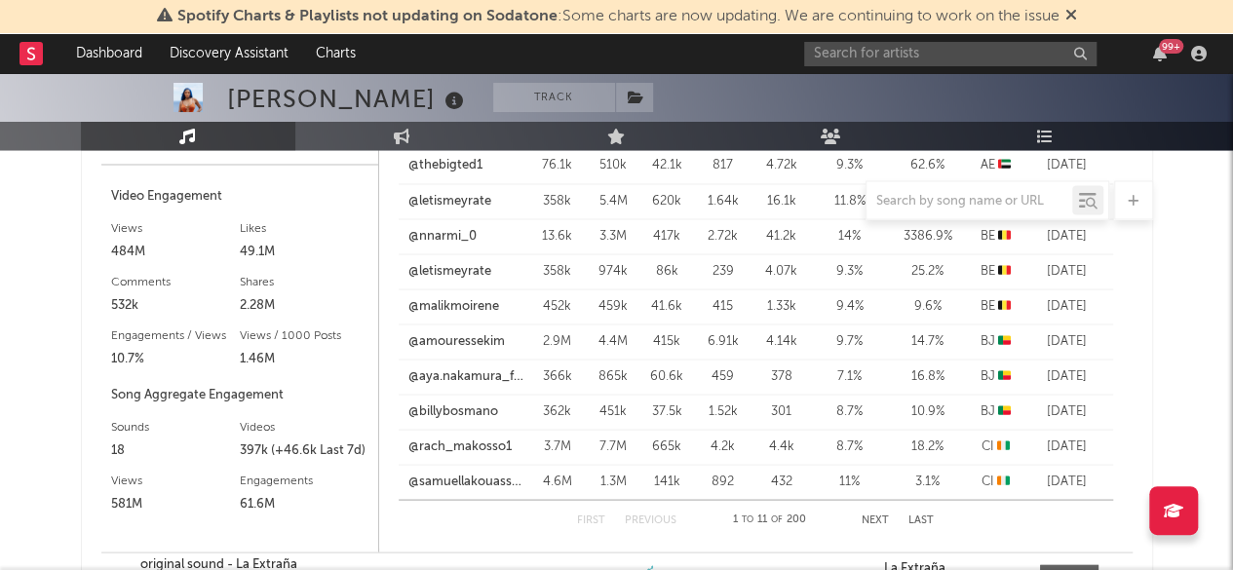
scroll to position [1852, 0]
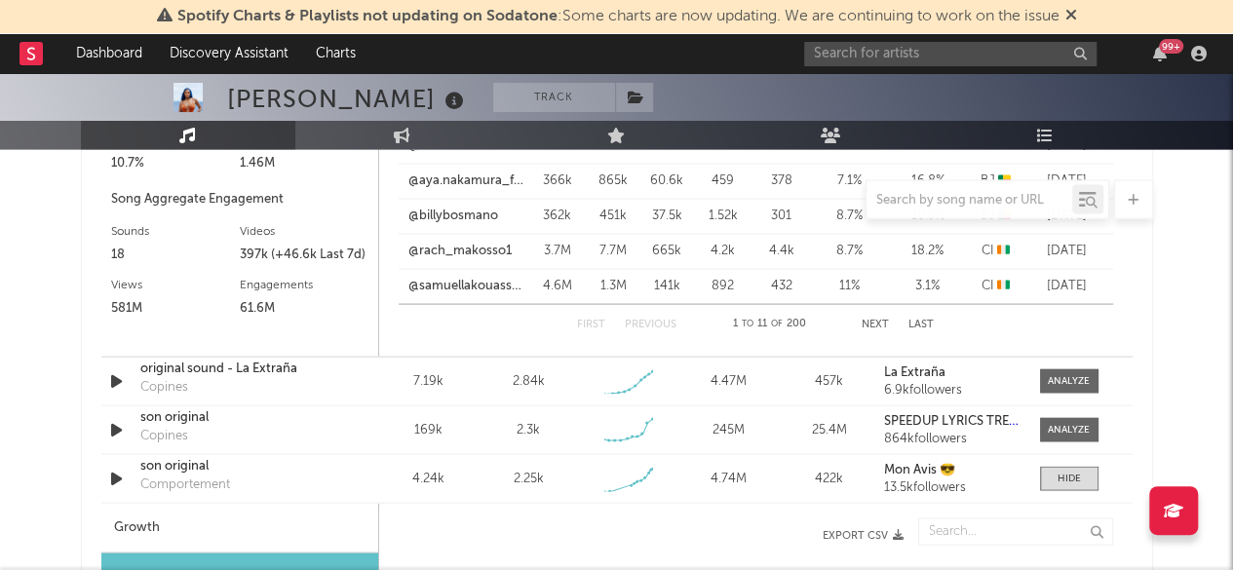
click at [872, 321] on button "Next" at bounding box center [875, 325] width 27 height 11
click at [872, 321] on button "Next" at bounding box center [876, 325] width 27 height 11
click at [872, 321] on button "Next" at bounding box center [875, 325] width 27 height 11
click at [879, 321] on button "Next" at bounding box center [875, 325] width 27 height 11
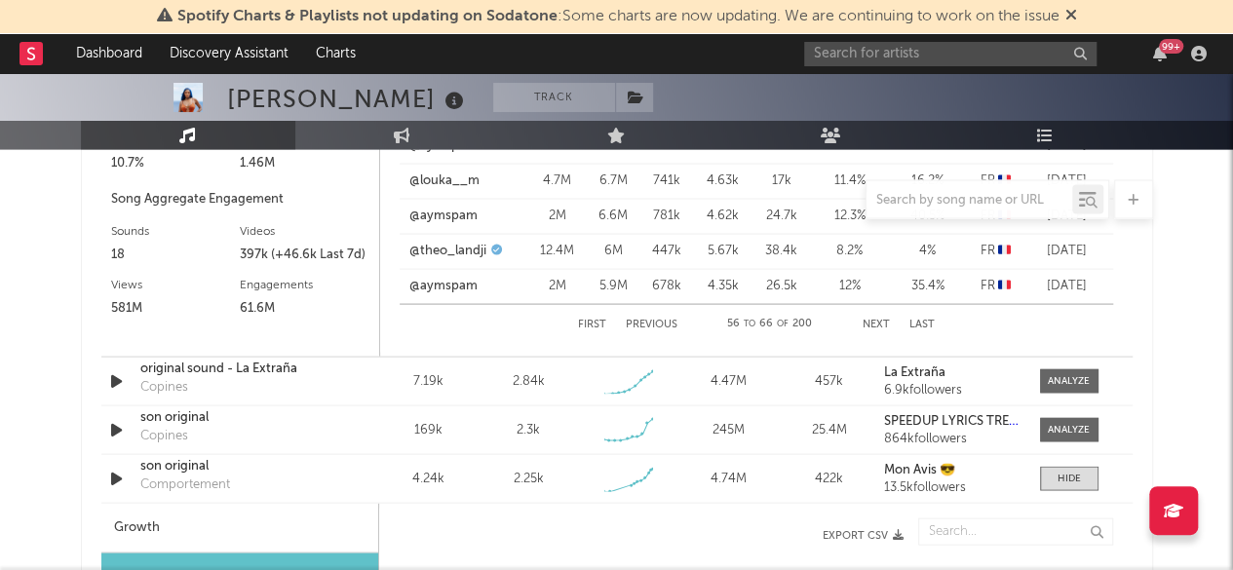
click at [877, 320] on button "Next" at bounding box center [876, 325] width 27 height 11
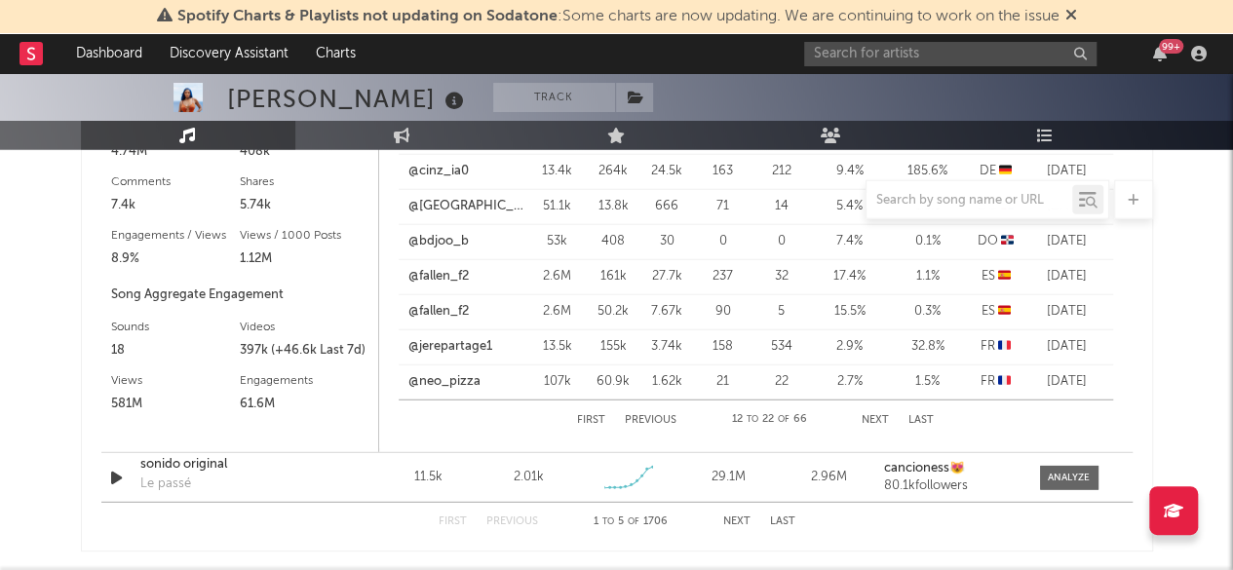
scroll to position [2534, 0]
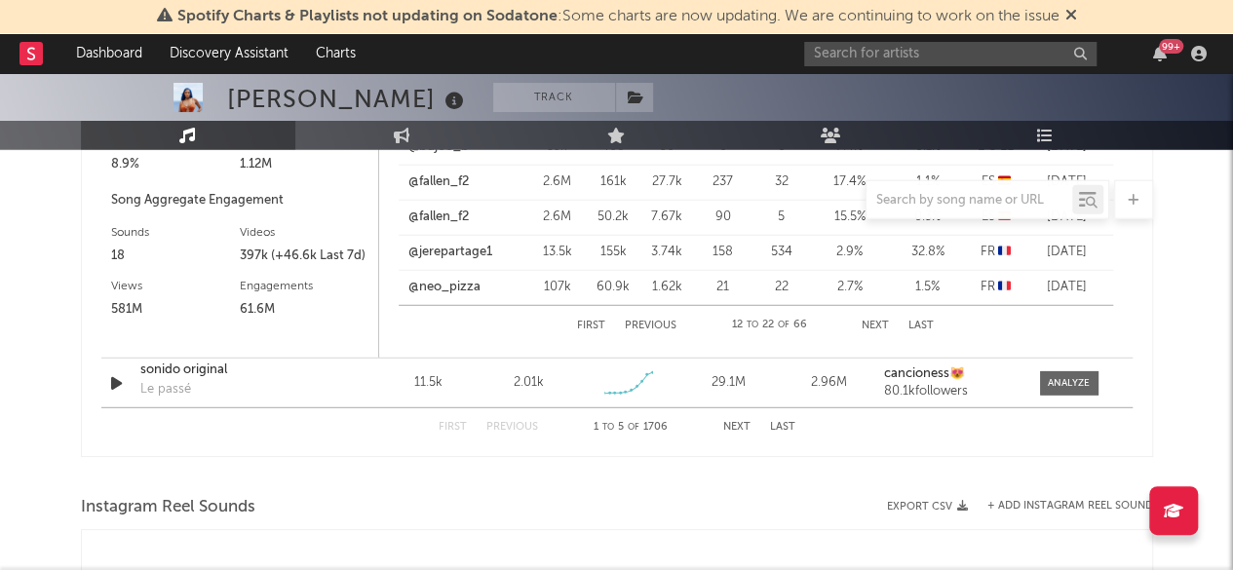
click at [735, 424] on button "Next" at bounding box center [736, 427] width 27 height 11
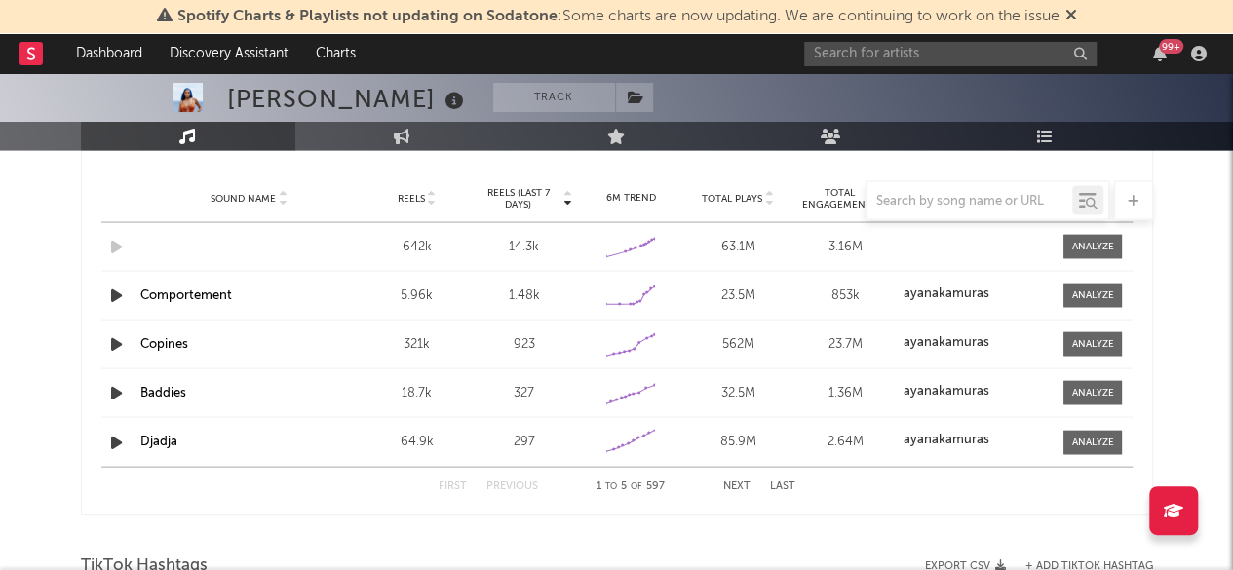
scroll to position [1754, 0]
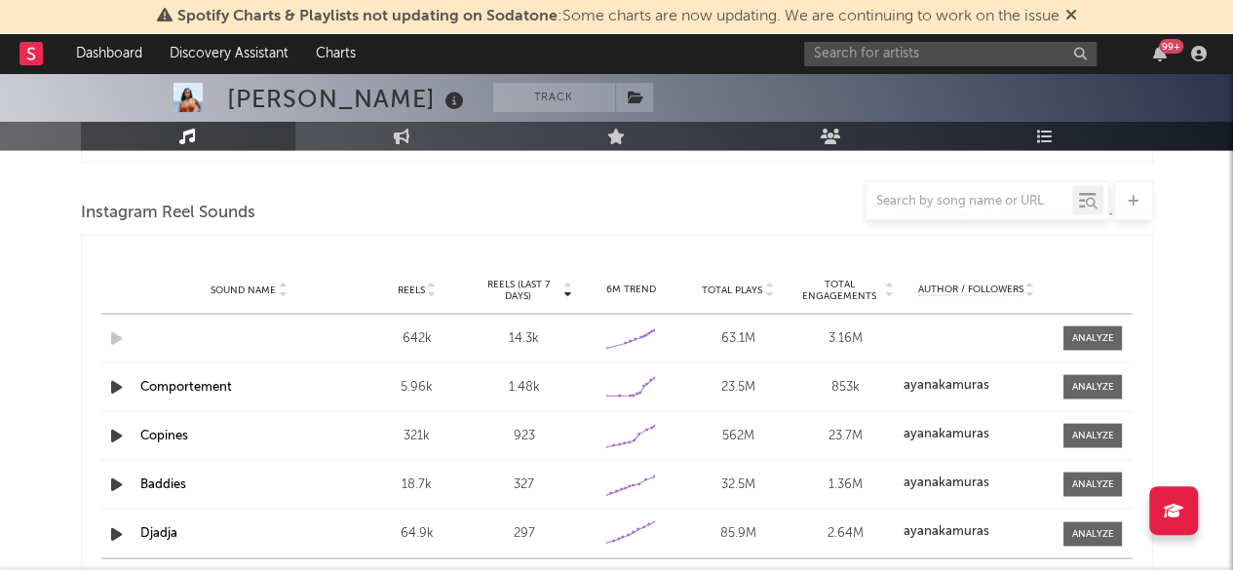
click at [177, 380] on link "Comportement" at bounding box center [186, 386] width 92 height 13
click at [192, 384] on link "Comportement" at bounding box center [186, 386] width 92 height 13
